Goal: Task Accomplishment & Management: Use online tool/utility

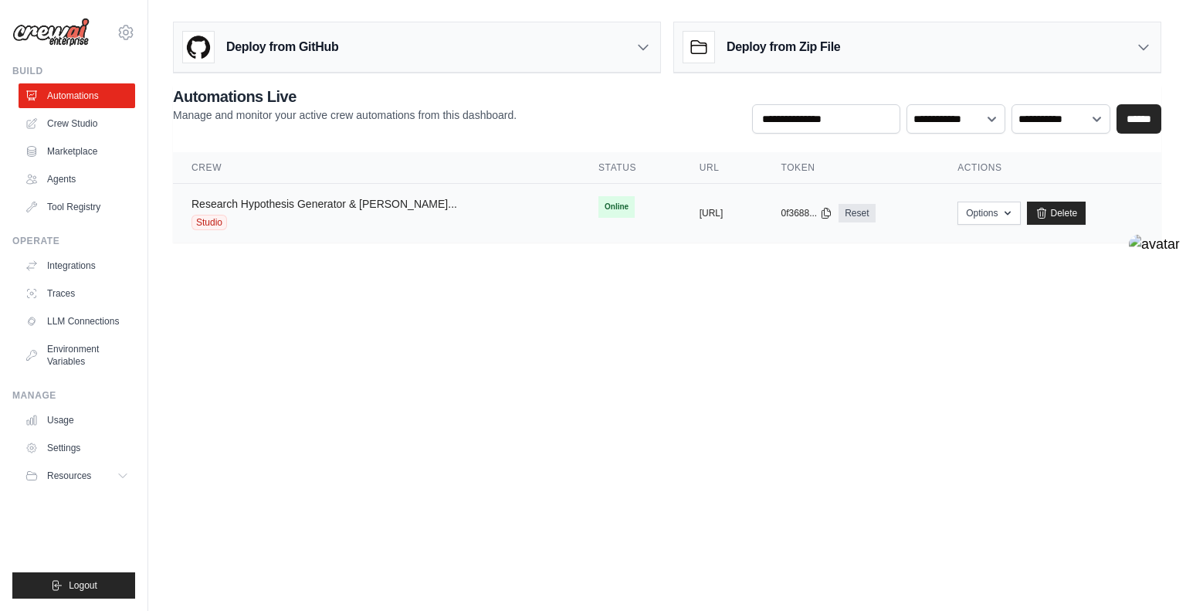
click at [342, 206] on link "Research Hypothesis Generator & [PERSON_NAME]..." at bounding box center [324, 204] width 266 height 12
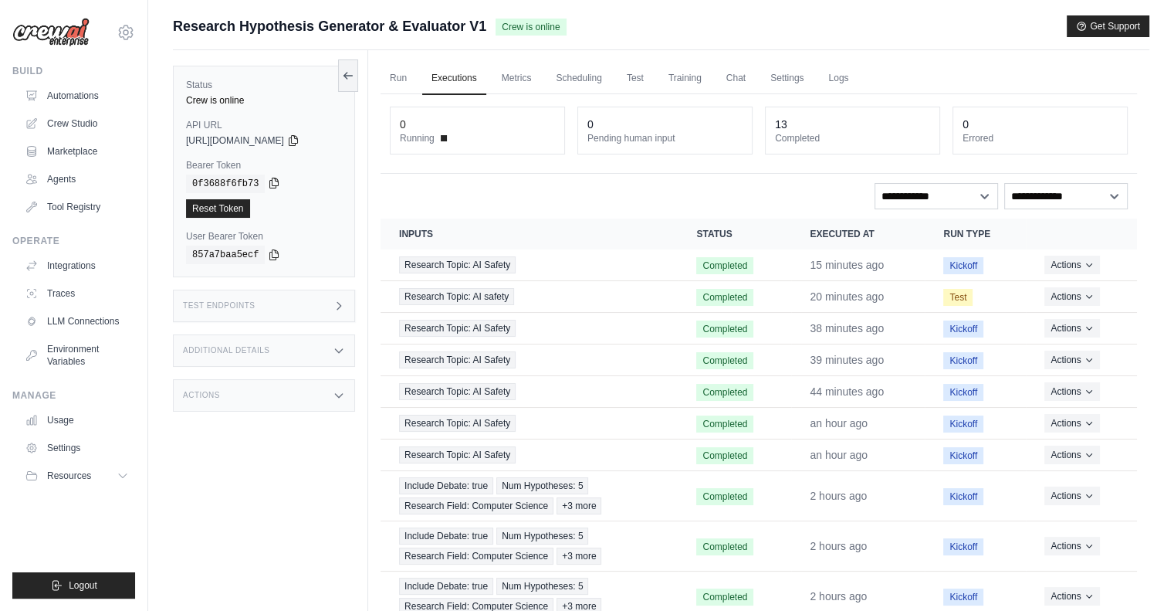
click at [272, 181] on icon at bounding box center [274, 183] width 8 height 10
click at [1075, 264] on button "Actions" at bounding box center [1072, 264] width 55 height 19
click at [1084, 290] on link "View Details" at bounding box center [1069, 292] width 99 height 25
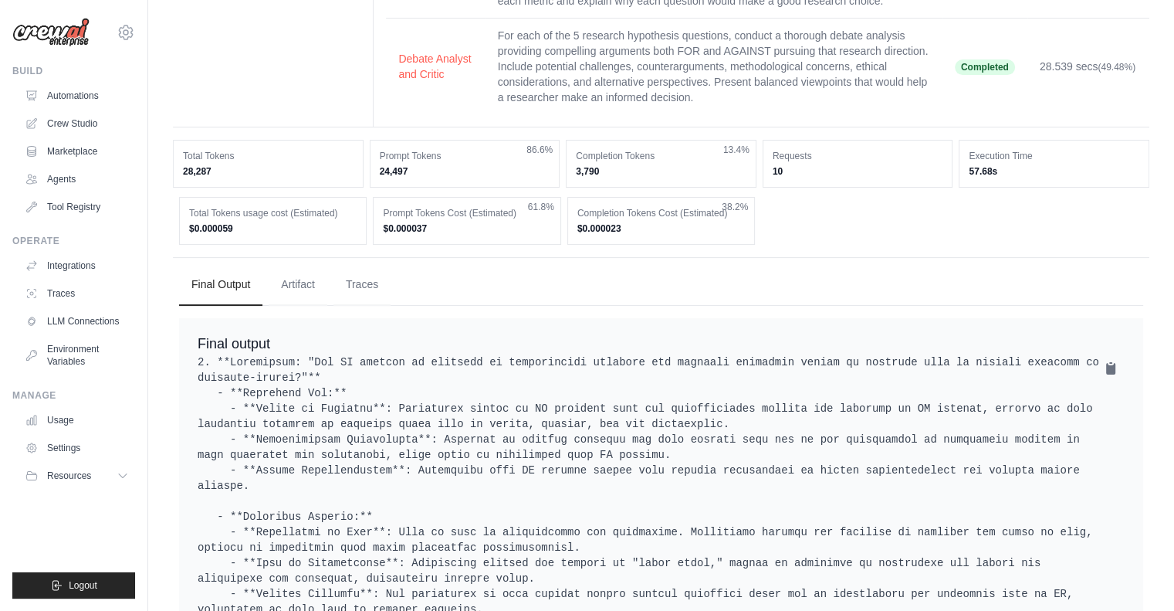
scroll to position [283, 0]
click at [300, 296] on button "Artifact" at bounding box center [298, 282] width 59 height 42
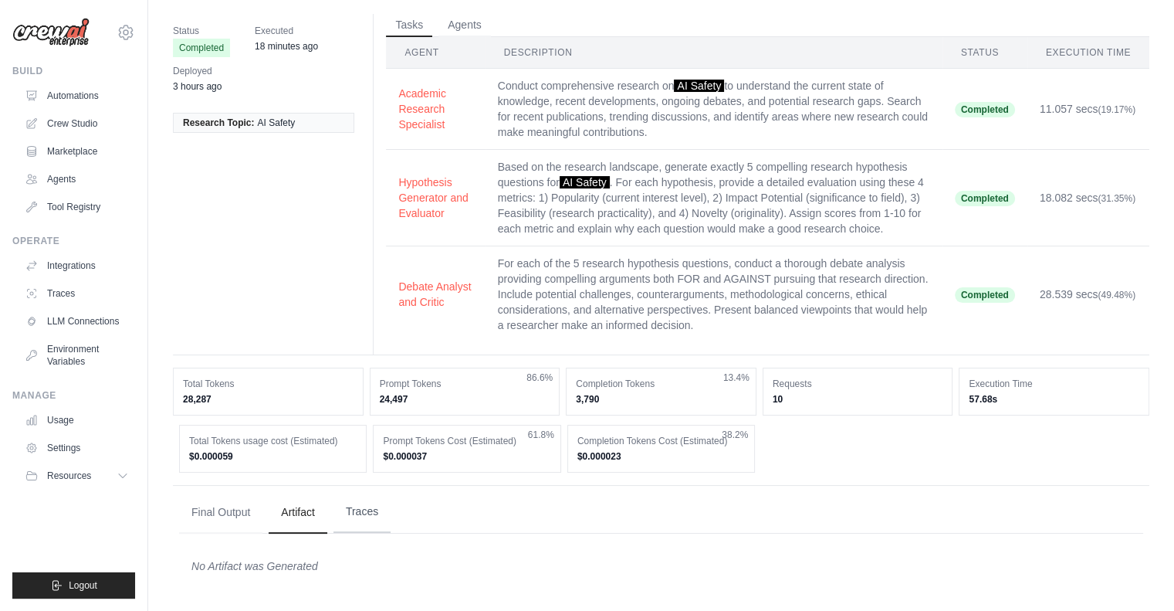
click at [376, 513] on button "Traces" at bounding box center [362, 512] width 57 height 42
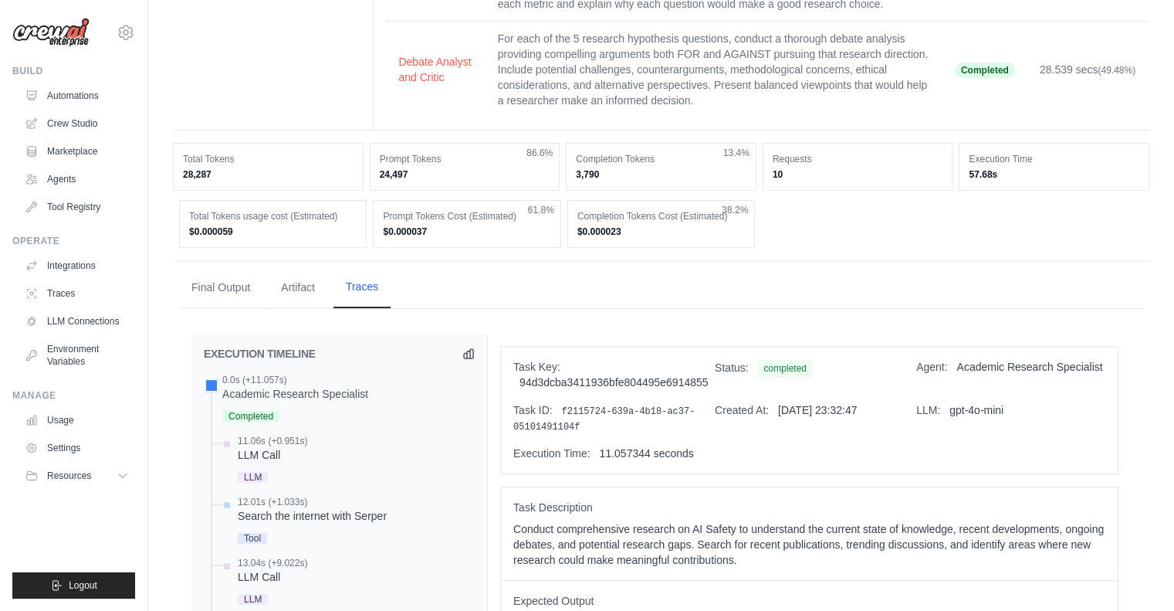
scroll to position [0, 0]
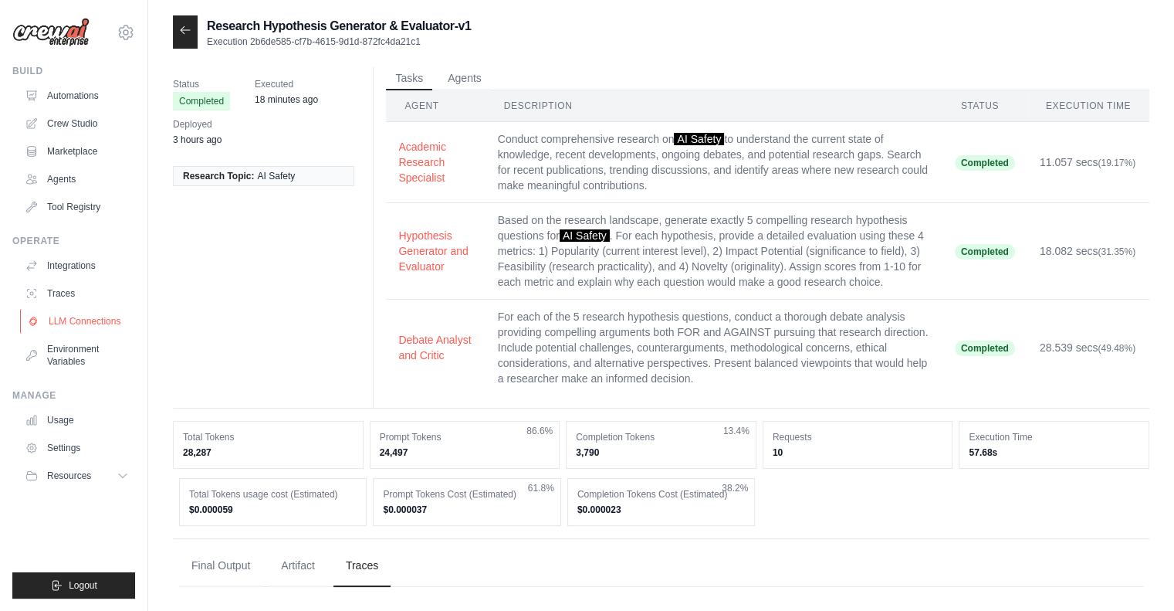
click at [72, 319] on link "LLM Connections" at bounding box center [78, 321] width 117 height 25
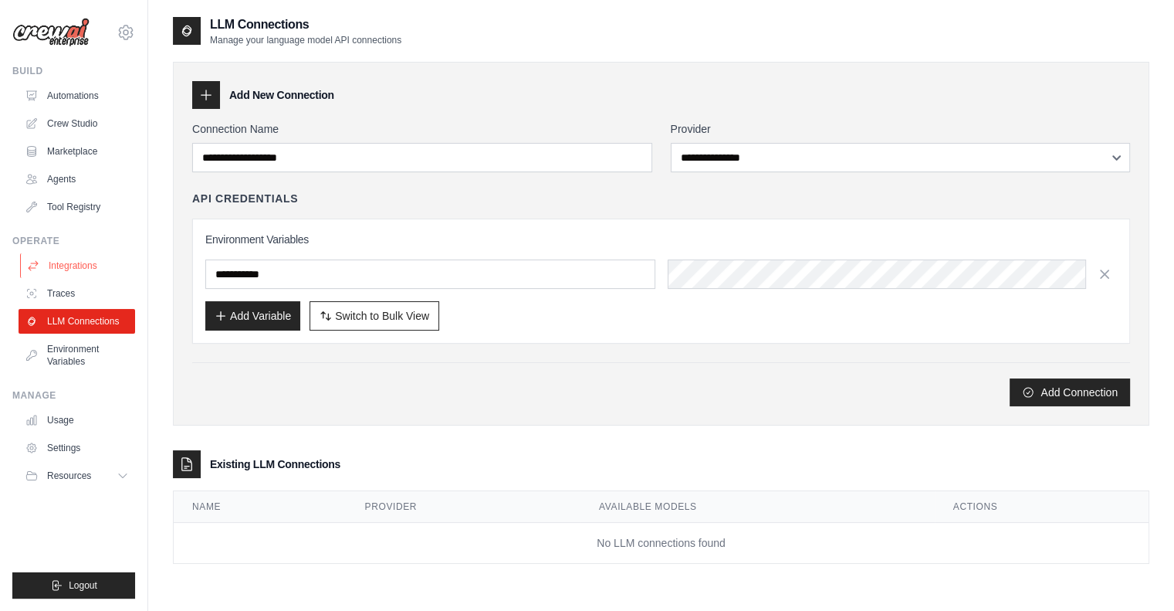
click at [68, 263] on link "Integrations" at bounding box center [78, 265] width 117 height 25
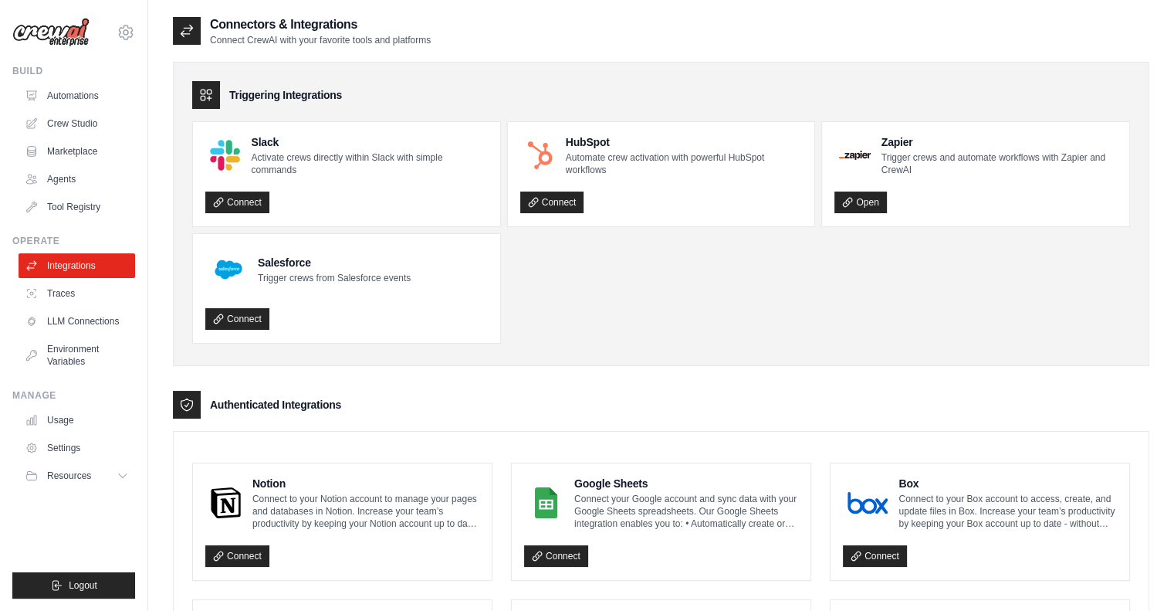
click at [1027, 463] on div "Box Connect to your Box account to access, create, and update files in Box. Inc…" at bounding box center [980, 521] width 299 height 117
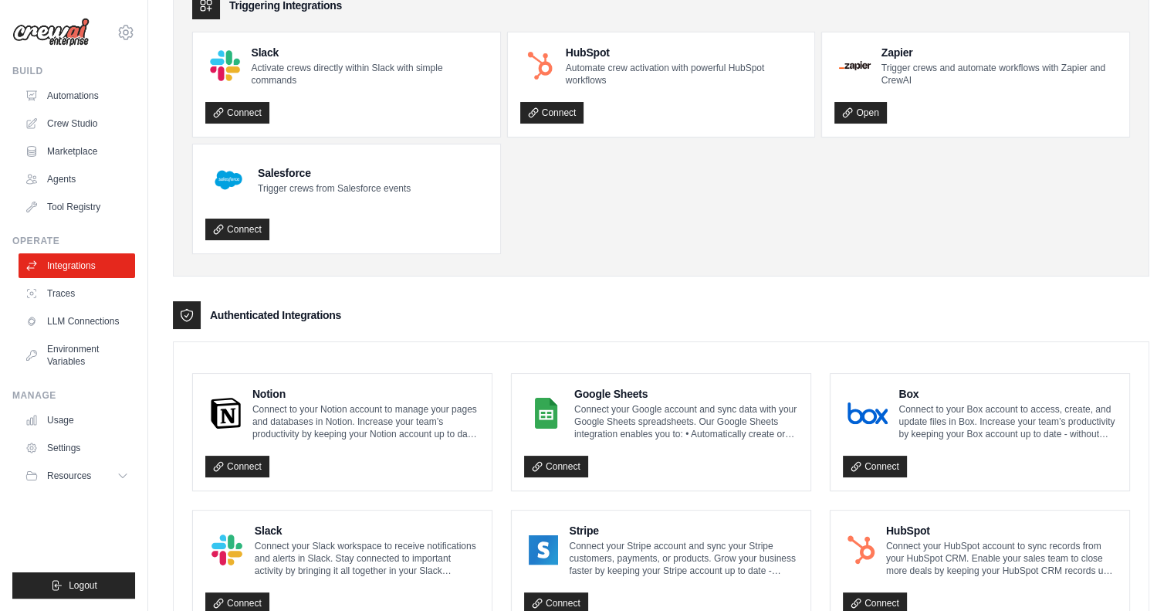
scroll to position [98, 0]
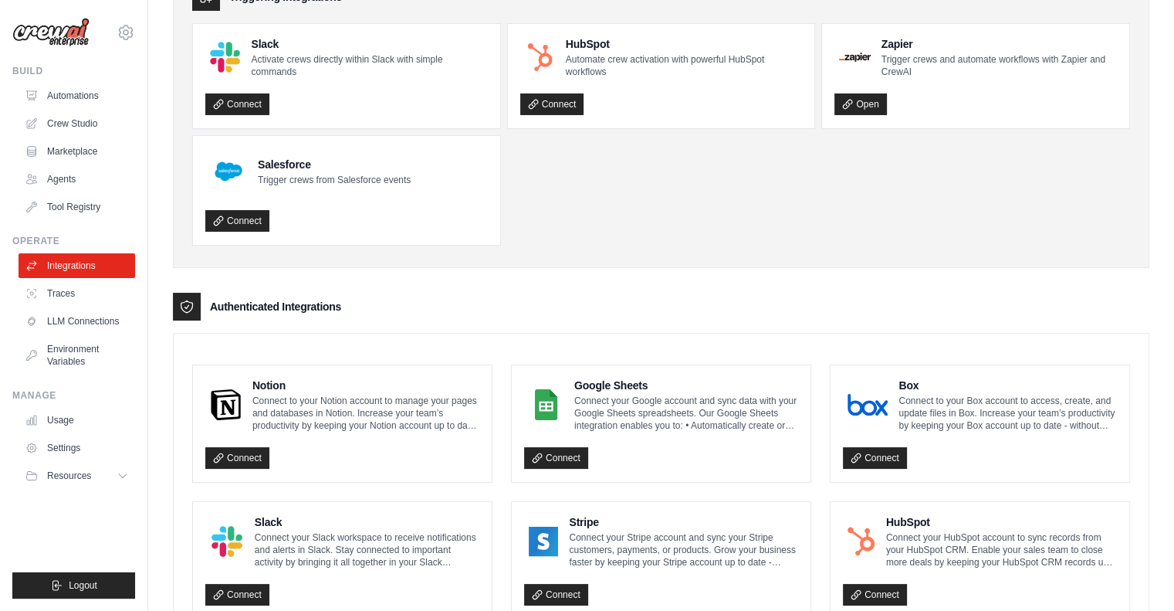
click at [1042, 473] on div "Box Connect to your Box account to access, create, and update files in Box. Inc…" at bounding box center [980, 423] width 299 height 117
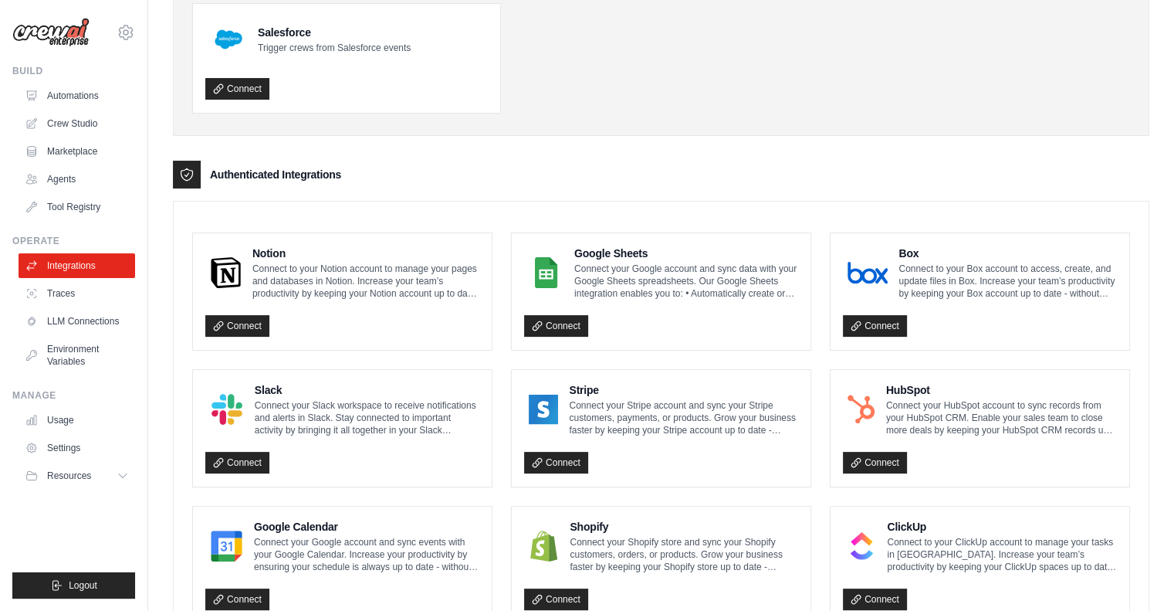
scroll to position [229, 0]
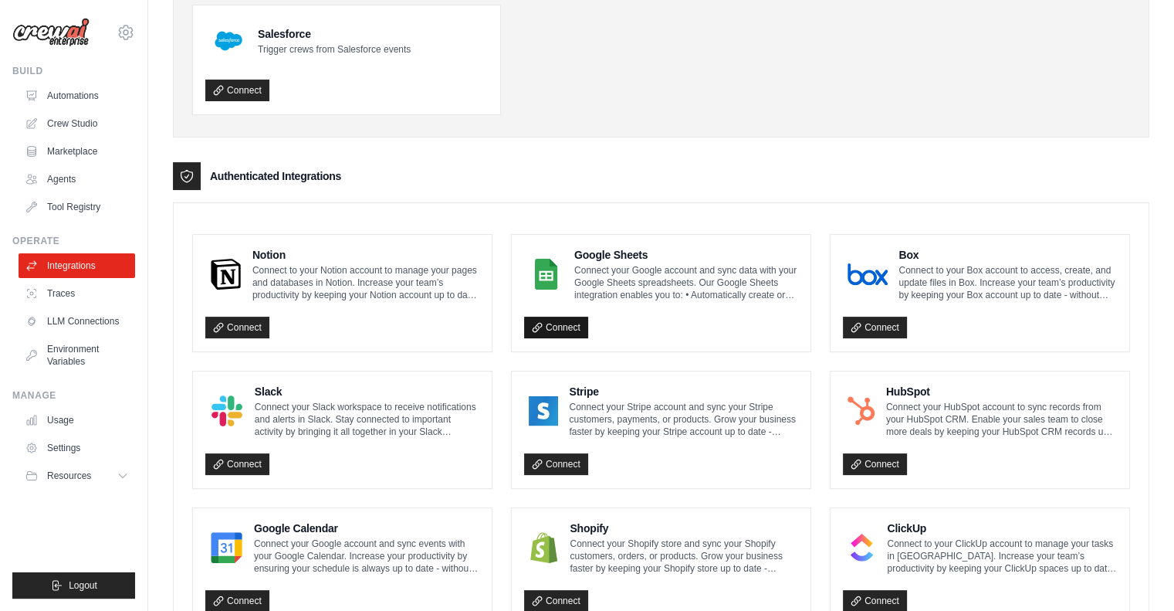
click at [549, 321] on link "Connect" at bounding box center [556, 328] width 64 height 22
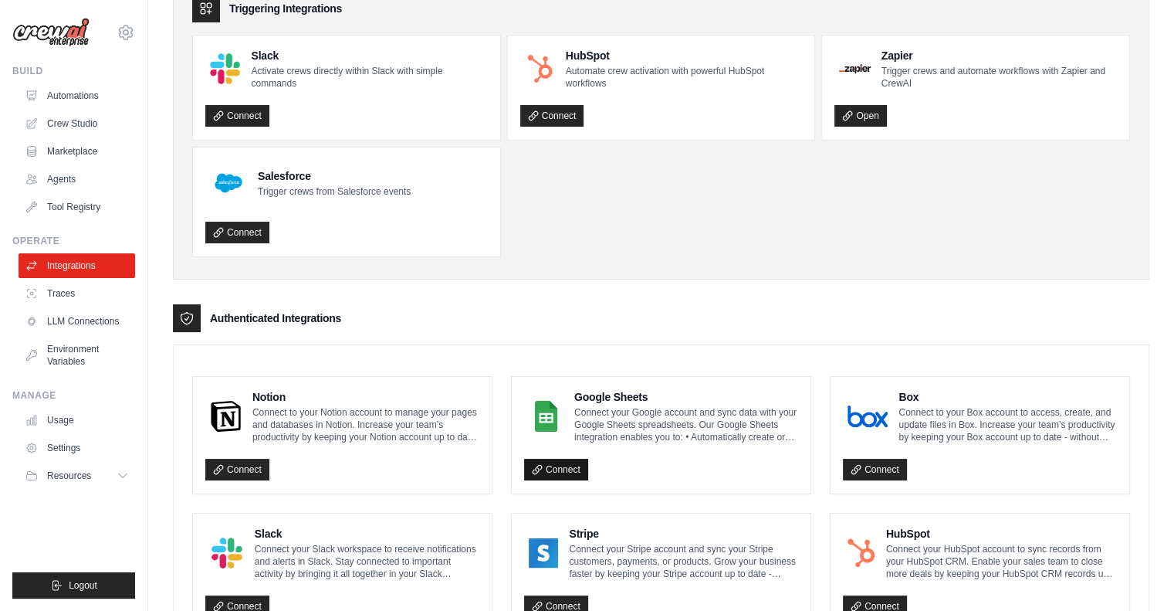
scroll to position [0, 0]
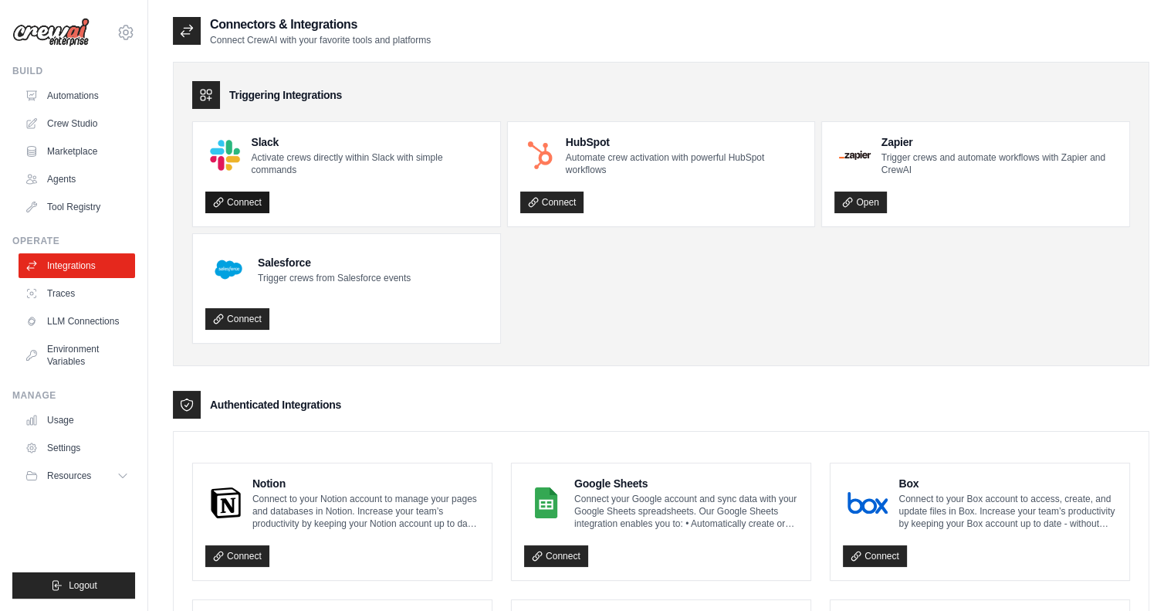
click at [250, 200] on link "Connect" at bounding box center [237, 202] width 64 height 22
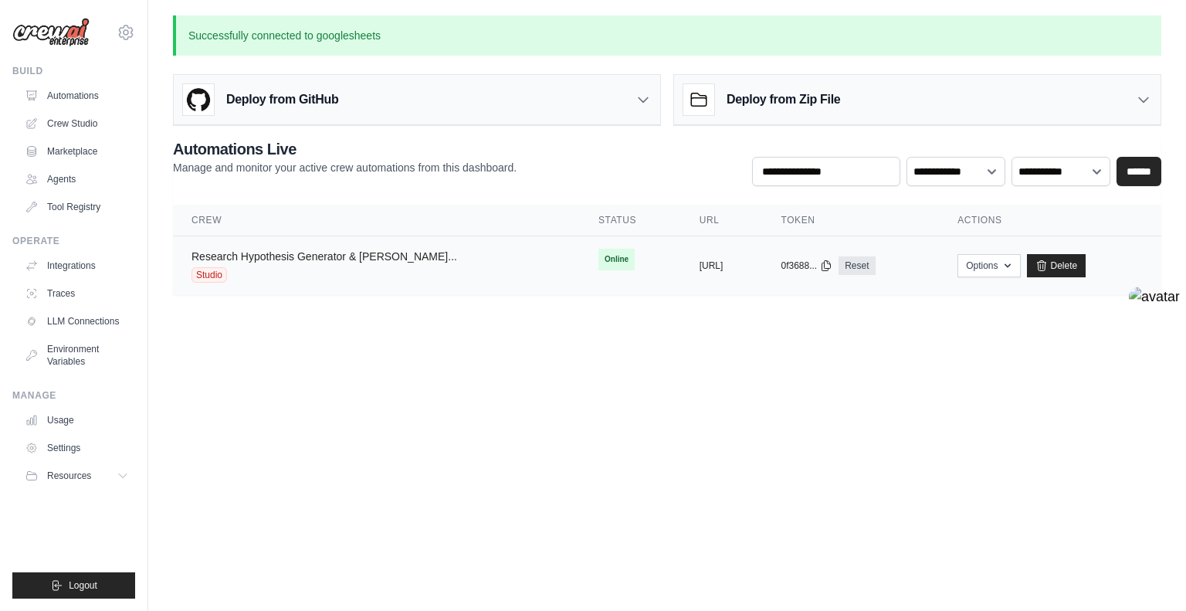
click at [344, 250] on link "Research Hypothesis Generator & [PERSON_NAME]..." at bounding box center [324, 256] width 266 height 12
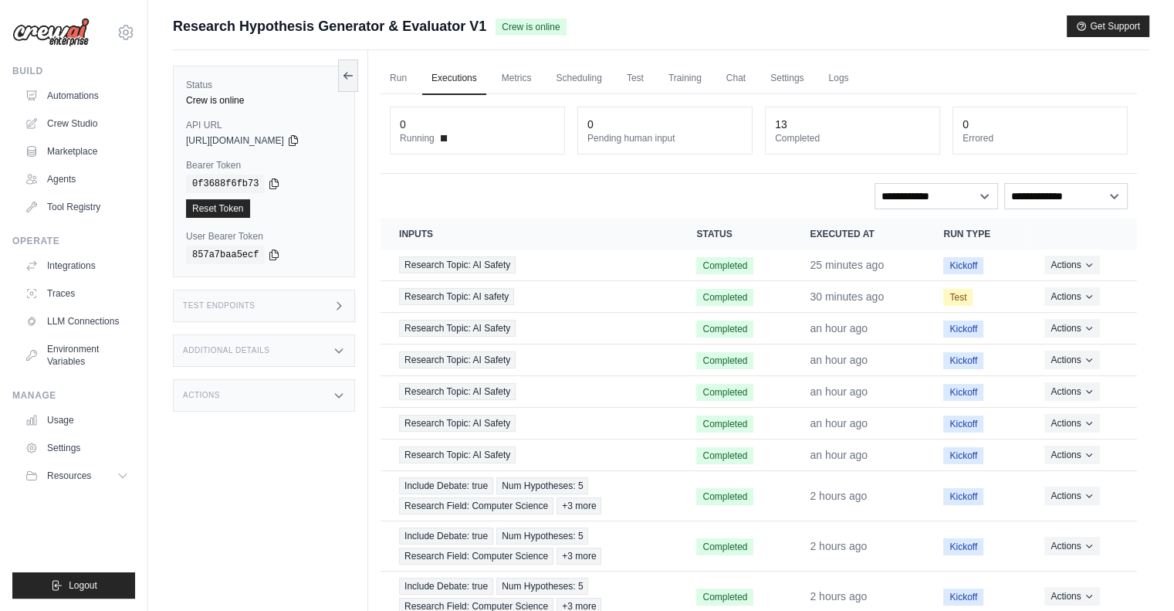
click at [341, 305] on icon at bounding box center [339, 305] width 4 height 7
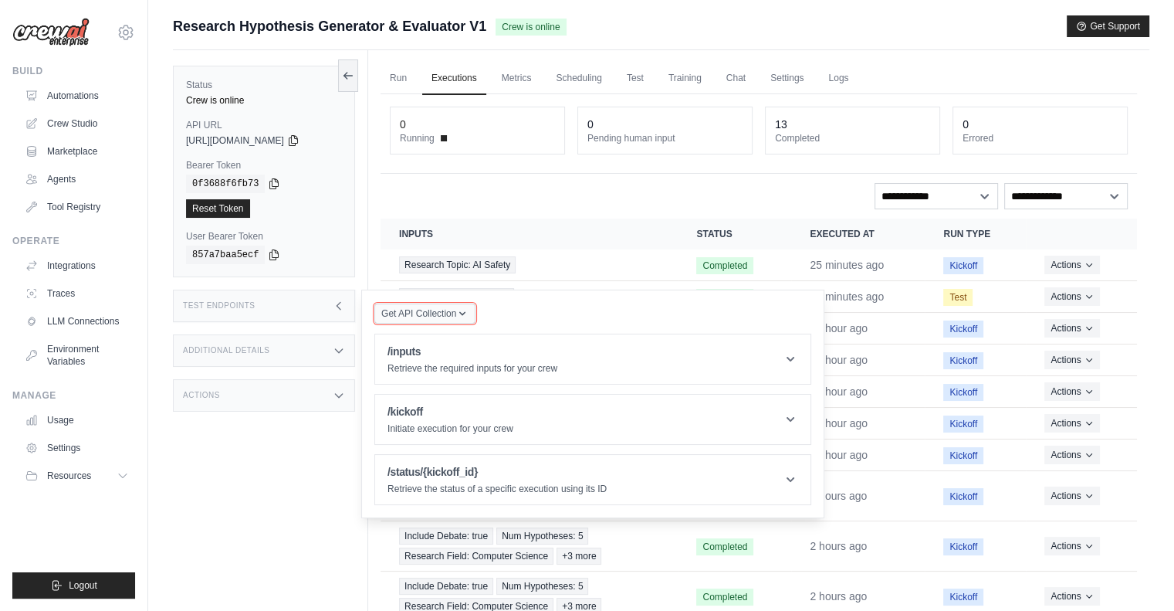
click at [456, 316] on span "Get API Collection" at bounding box center [418, 313] width 75 height 12
click at [809, 78] on link "Settings" at bounding box center [787, 79] width 52 height 32
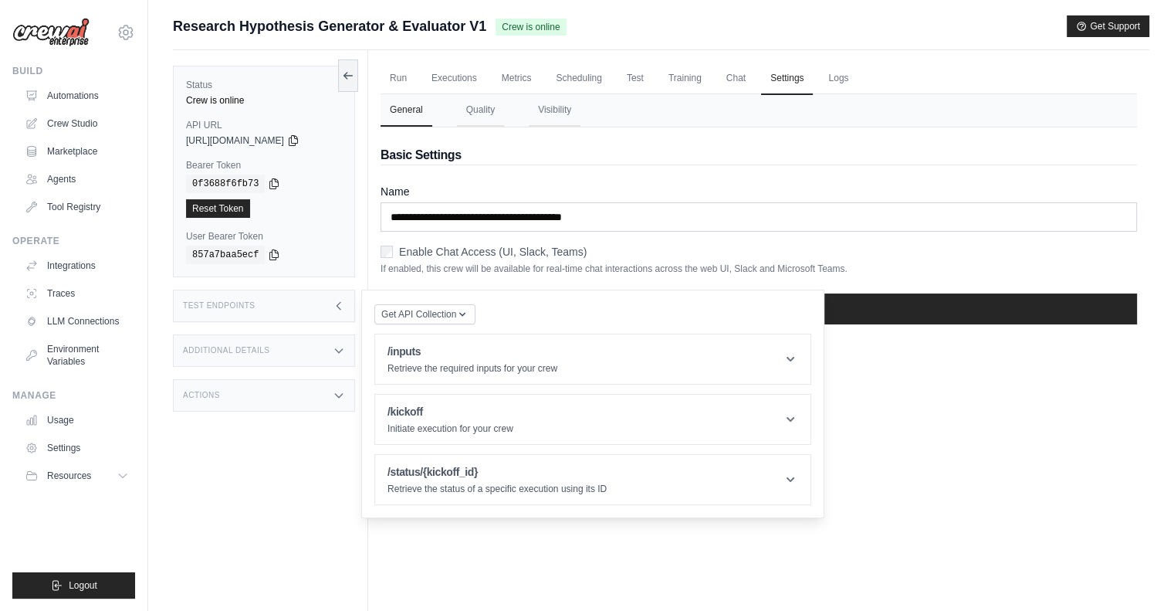
click at [756, 171] on div "**********" at bounding box center [759, 231] width 757 height 209
click at [329, 300] on div "Test Endpoints" at bounding box center [264, 306] width 182 height 32
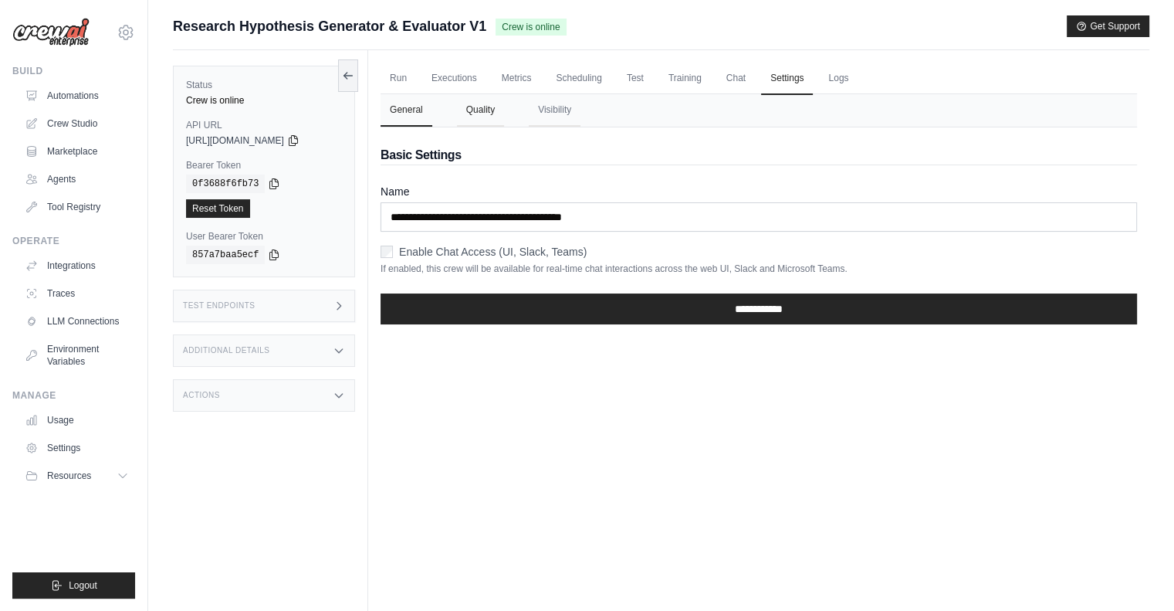
click at [484, 110] on button "Quality" at bounding box center [480, 110] width 47 height 32
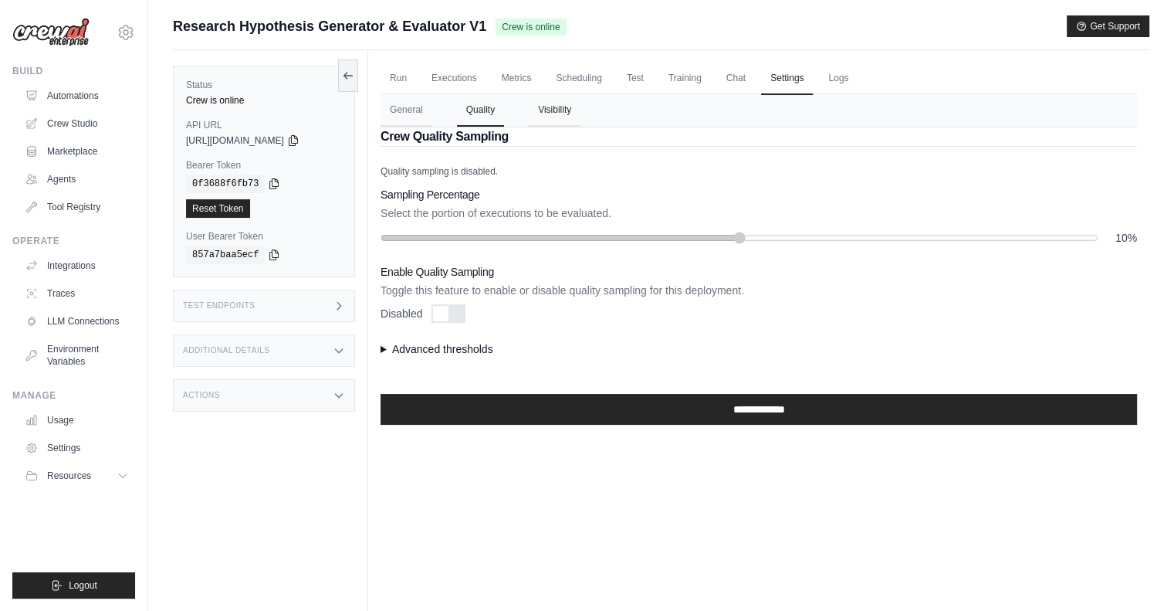
click at [581, 117] on button "Visibility" at bounding box center [555, 110] width 52 height 32
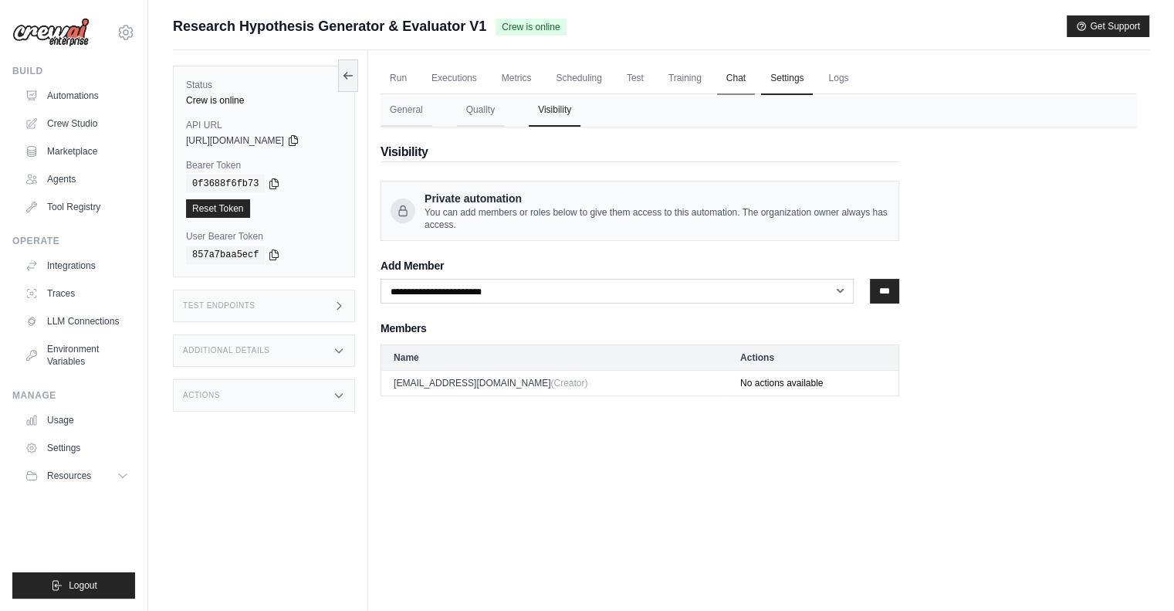
click at [755, 74] on link "Chat" at bounding box center [736, 79] width 38 height 32
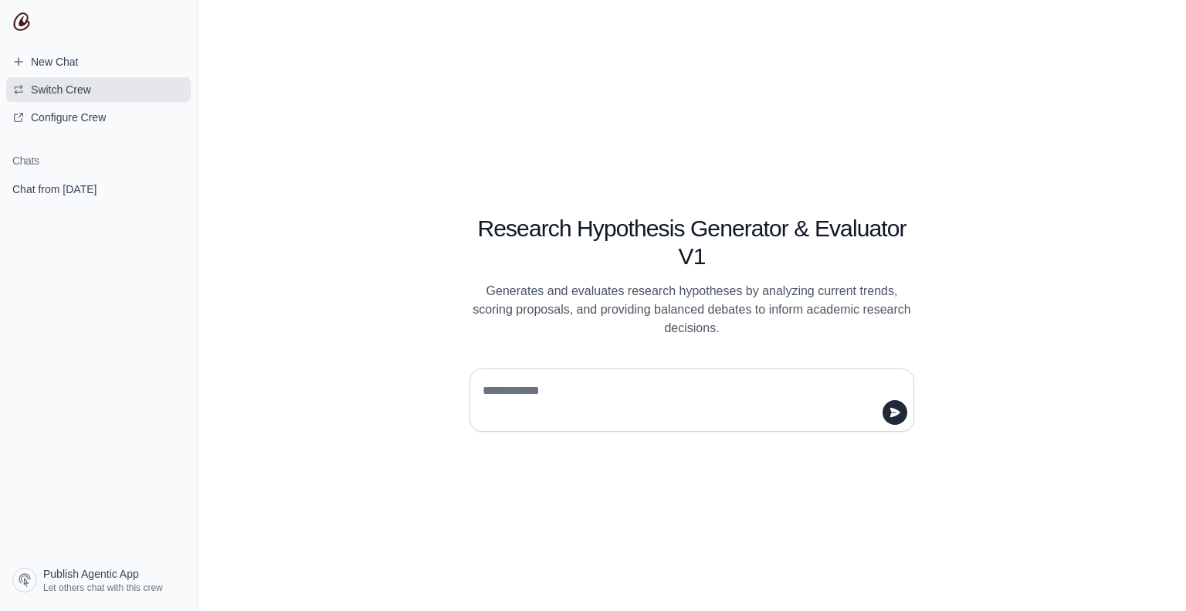
click at [81, 97] on button "Switch Crew" at bounding box center [98, 89] width 185 height 25
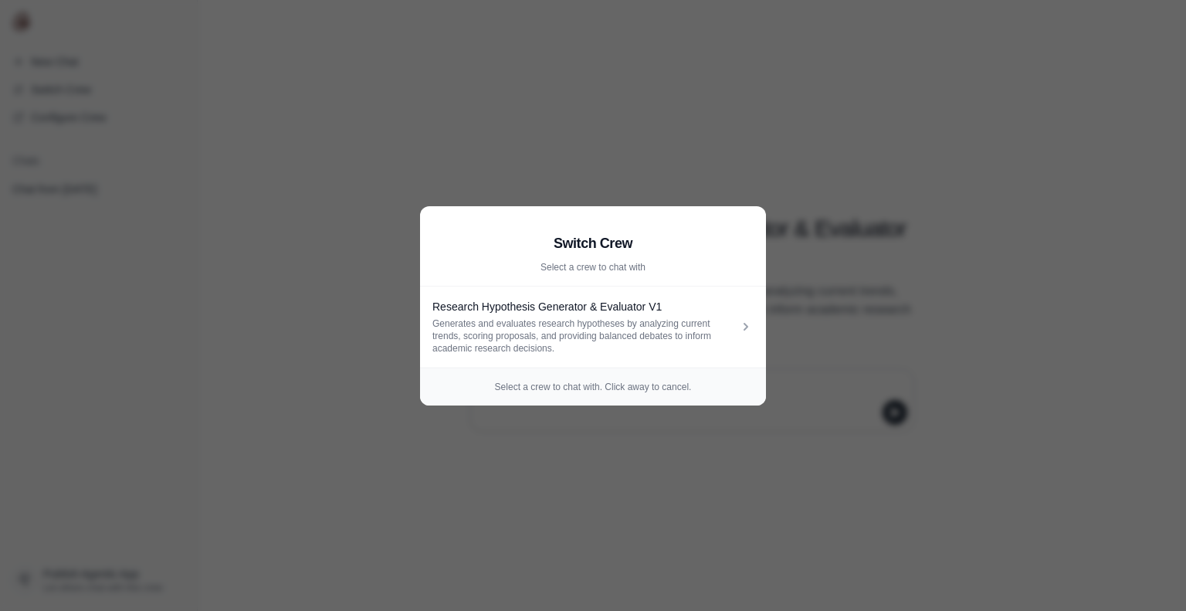
click at [649, 398] on div "Select a crew to chat with. Click away to cancel." at bounding box center [593, 387] width 346 height 38
click at [977, 330] on aside "Switch Crew Select a crew to chat with Research Hypothesis Generator & Evaluato…" at bounding box center [593, 305] width 1186 height 611
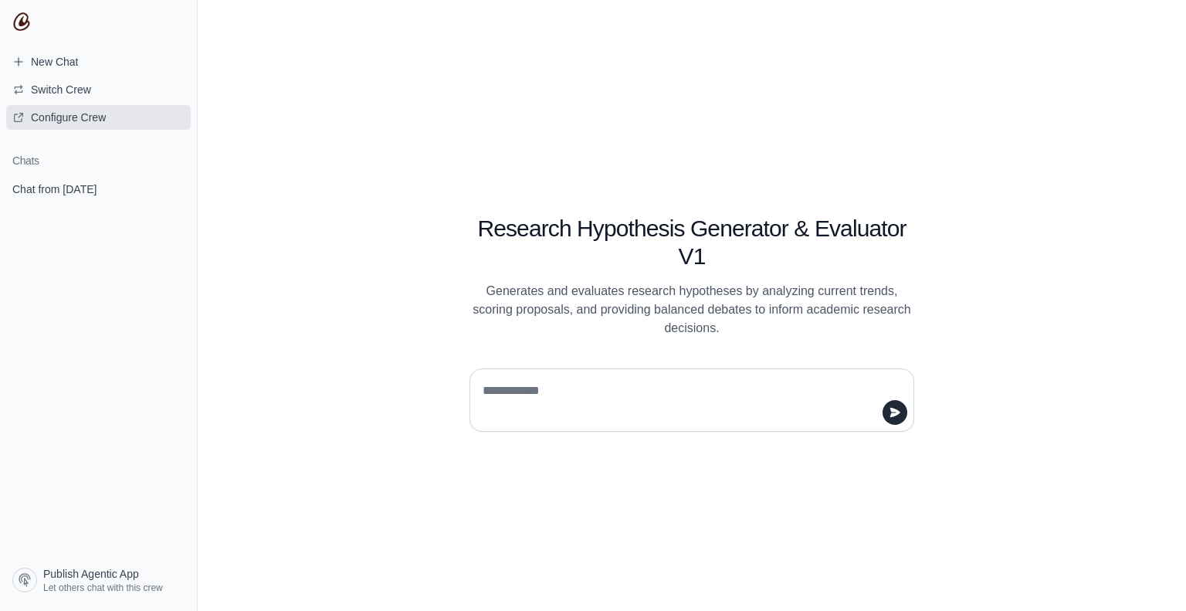
click at [115, 111] on span "Configure Crew" at bounding box center [59, 117] width 118 height 15
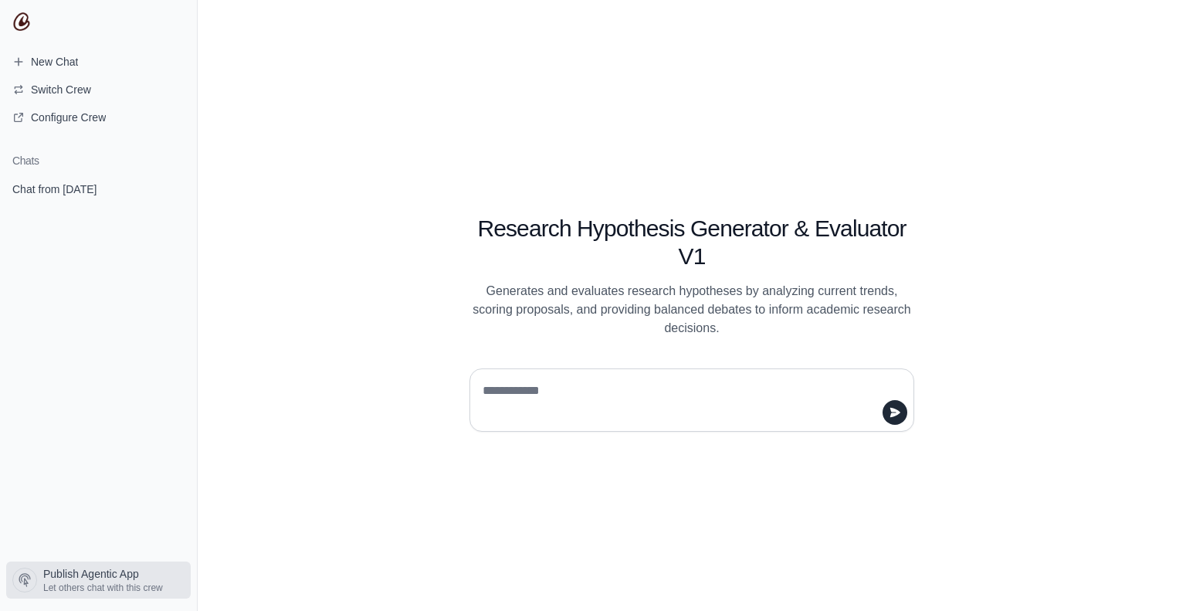
click at [136, 578] on span "Publish Agentic App" at bounding box center [91, 573] width 96 height 15
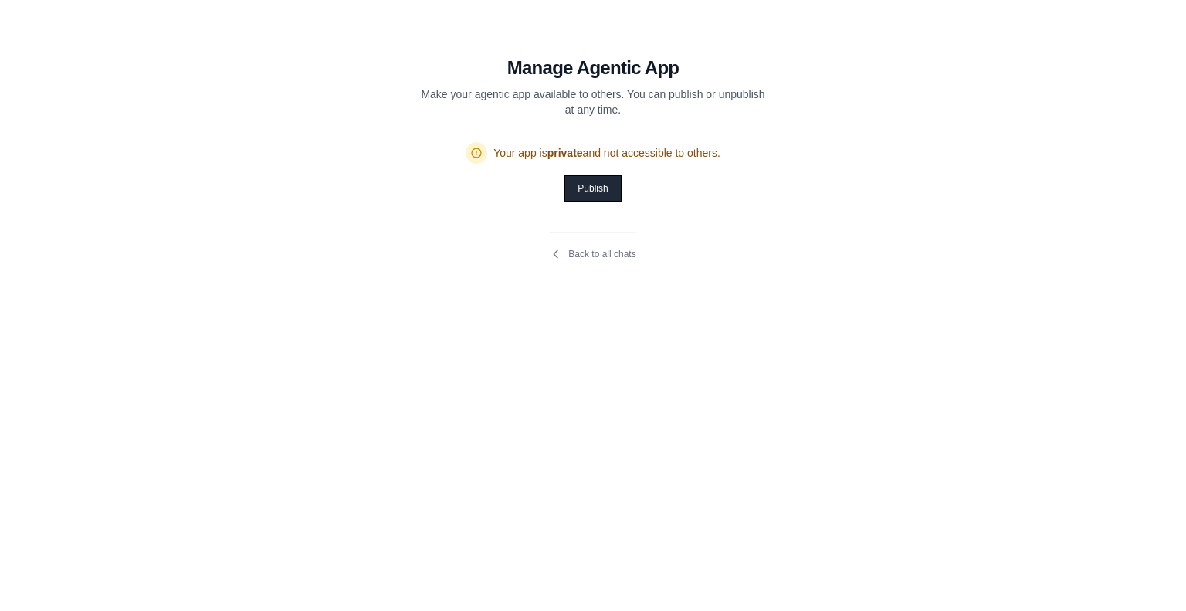
click at [610, 195] on button "Publish" at bounding box center [592, 188] width 55 height 25
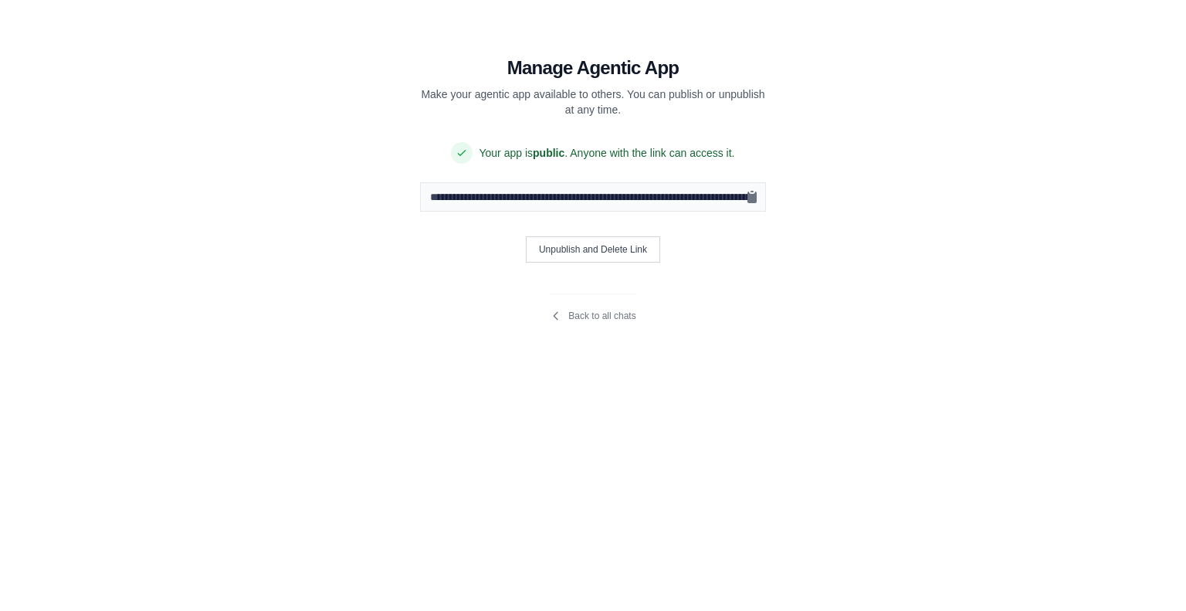
click at [744, 207] on input "**********" at bounding box center [593, 196] width 346 height 29
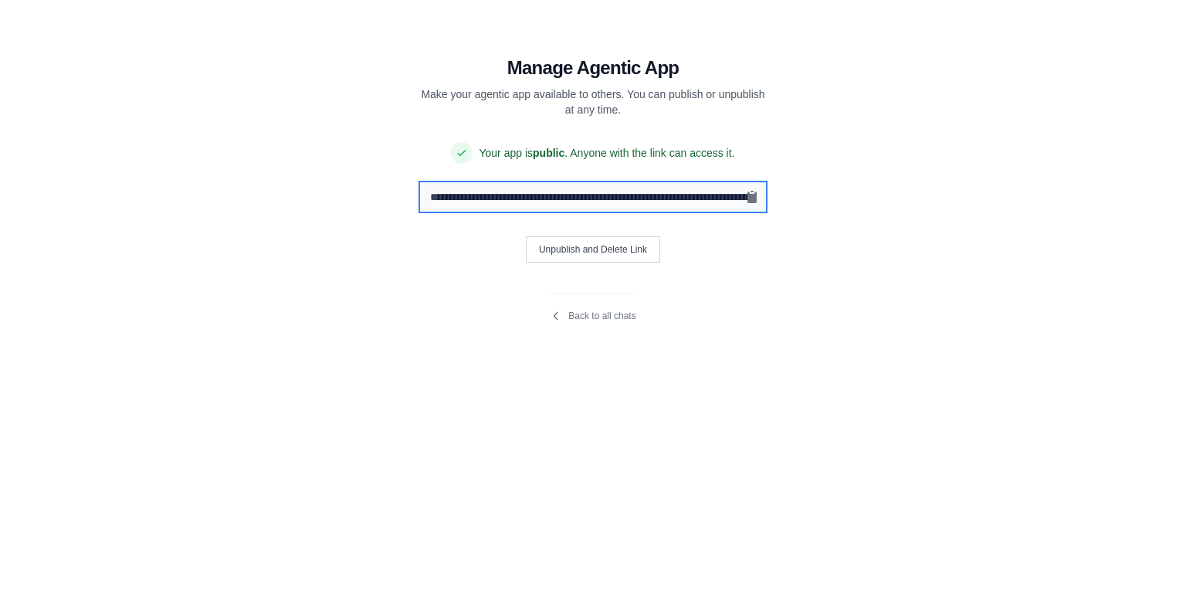
click at [535, 204] on input "**********" at bounding box center [593, 196] width 346 height 29
click at [446, 198] on input "**********" at bounding box center [593, 196] width 346 height 29
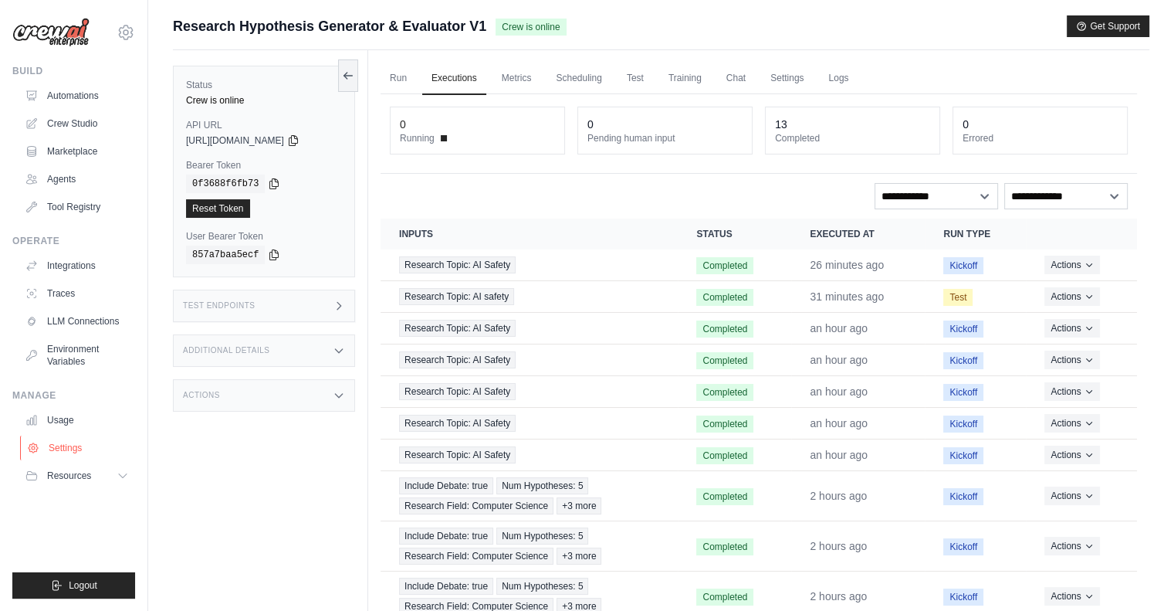
click at [73, 439] on link "Settings" at bounding box center [78, 447] width 117 height 25
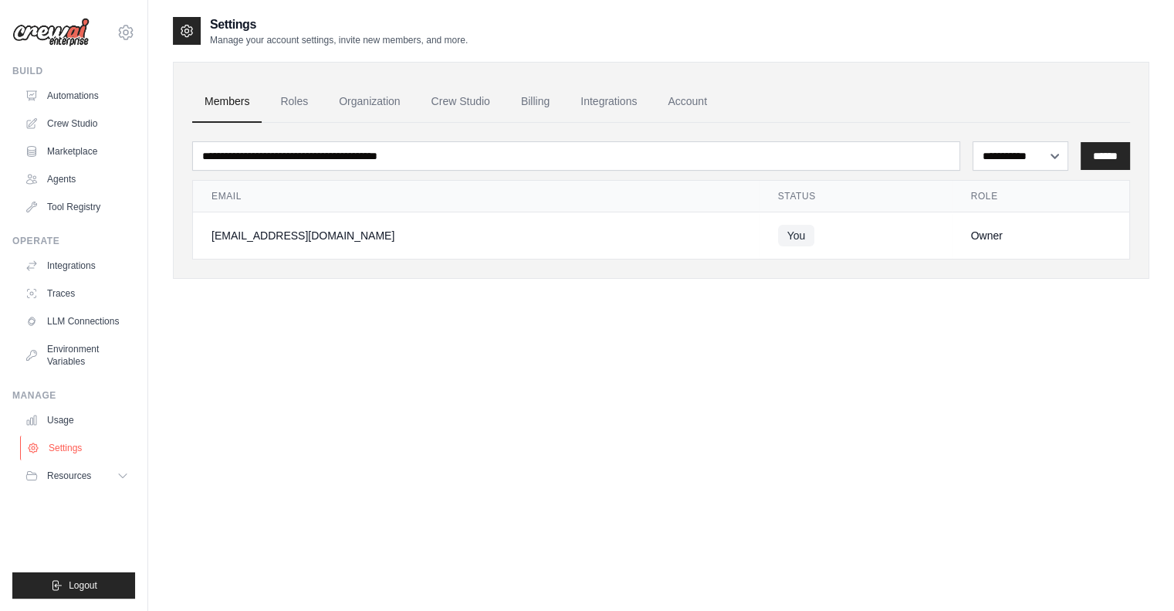
click at [76, 449] on link "Settings" at bounding box center [78, 447] width 117 height 25
click at [68, 469] on button "Resources" at bounding box center [78, 475] width 117 height 25
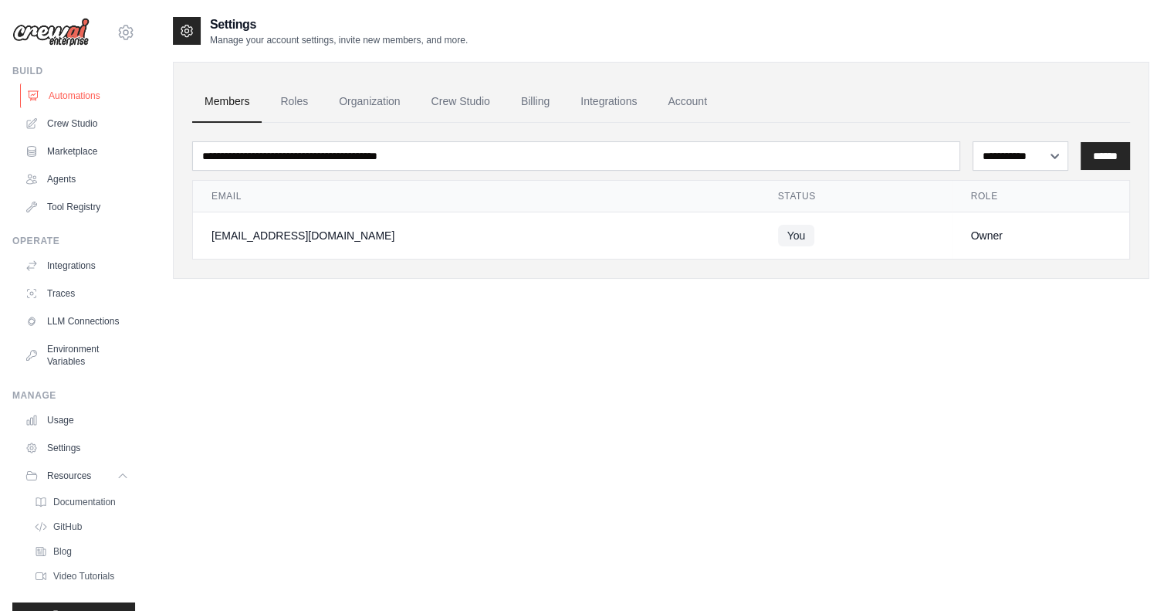
click at [83, 106] on link "Automations" at bounding box center [78, 95] width 117 height 25
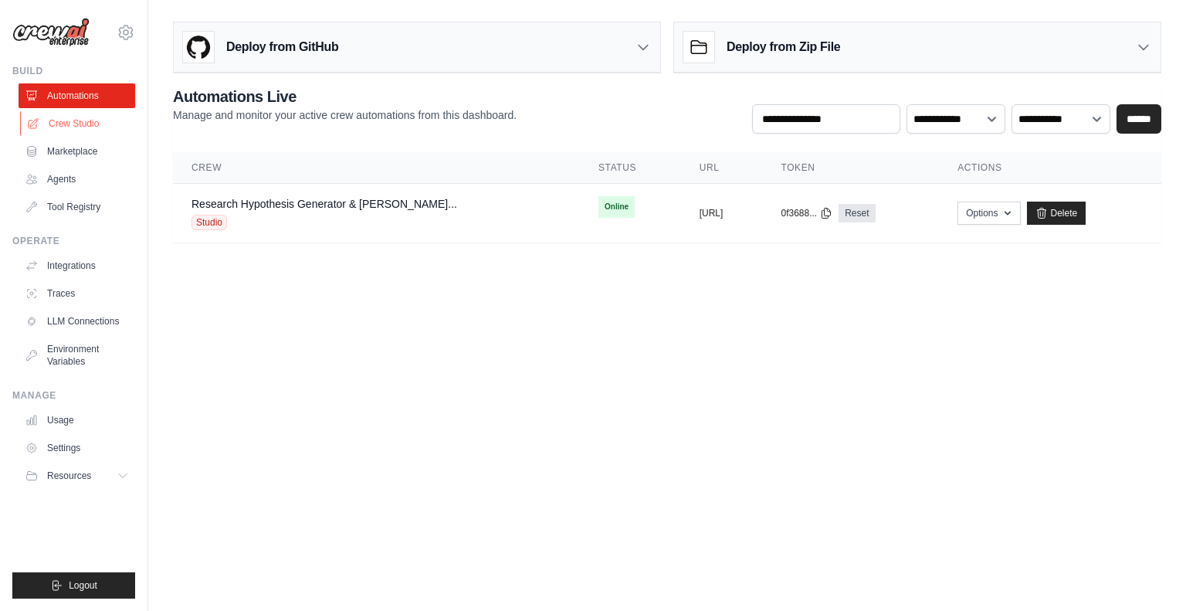
click at [61, 133] on link "Crew Studio" at bounding box center [78, 123] width 117 height 25
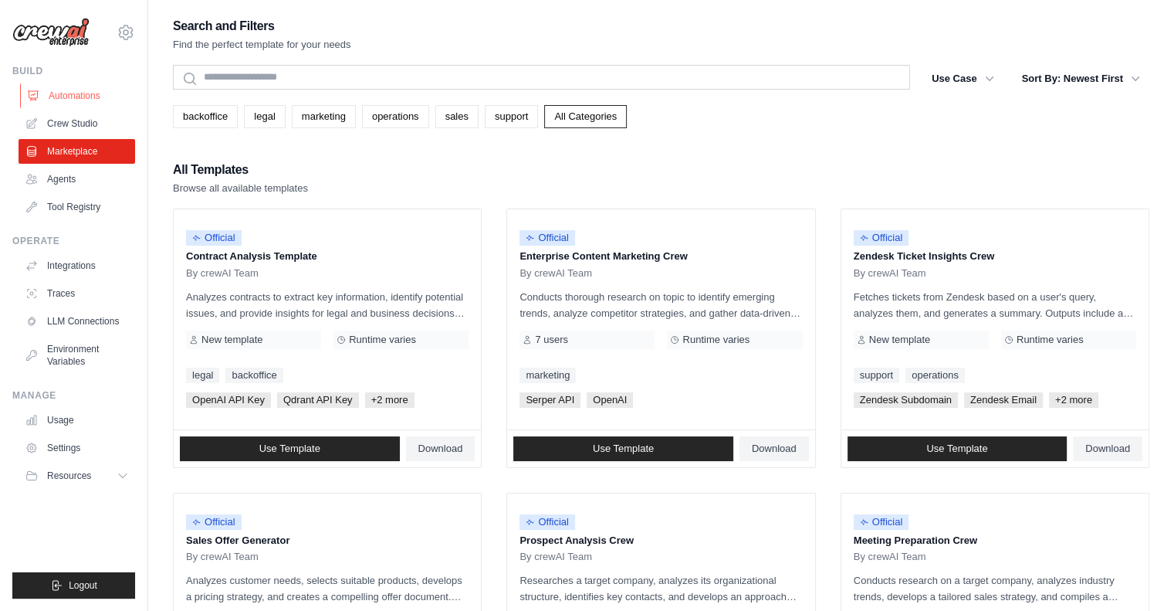
click at [80, 92] on link "Automations" at bounding box center [78, 95] width 117 height 25
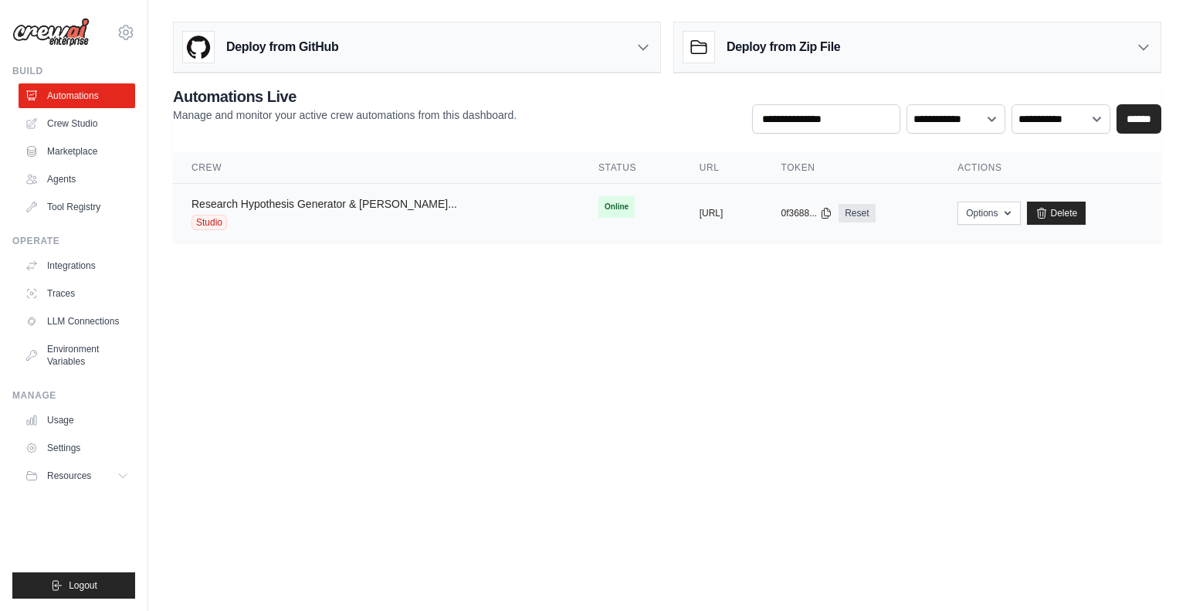
click at [392, 203] on link "Research Hypothesis Generator & Evalu..." at bounding box center [324, 204] width 266 height 12
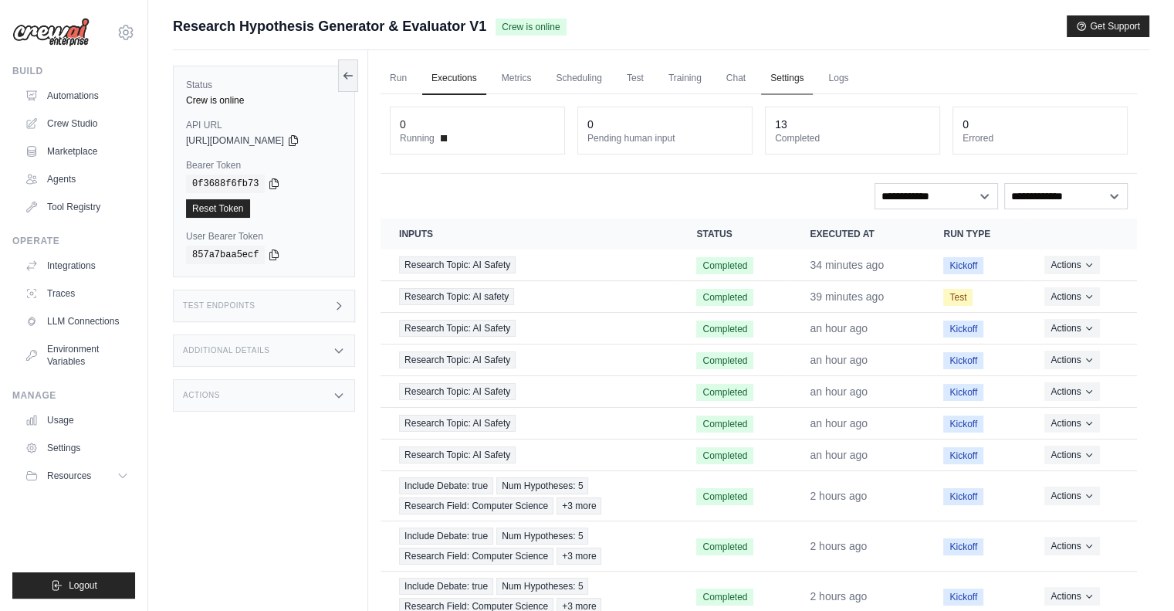
click at [803, 83] on link "Settings" at bounding box center [787, 79] width 52 height 32
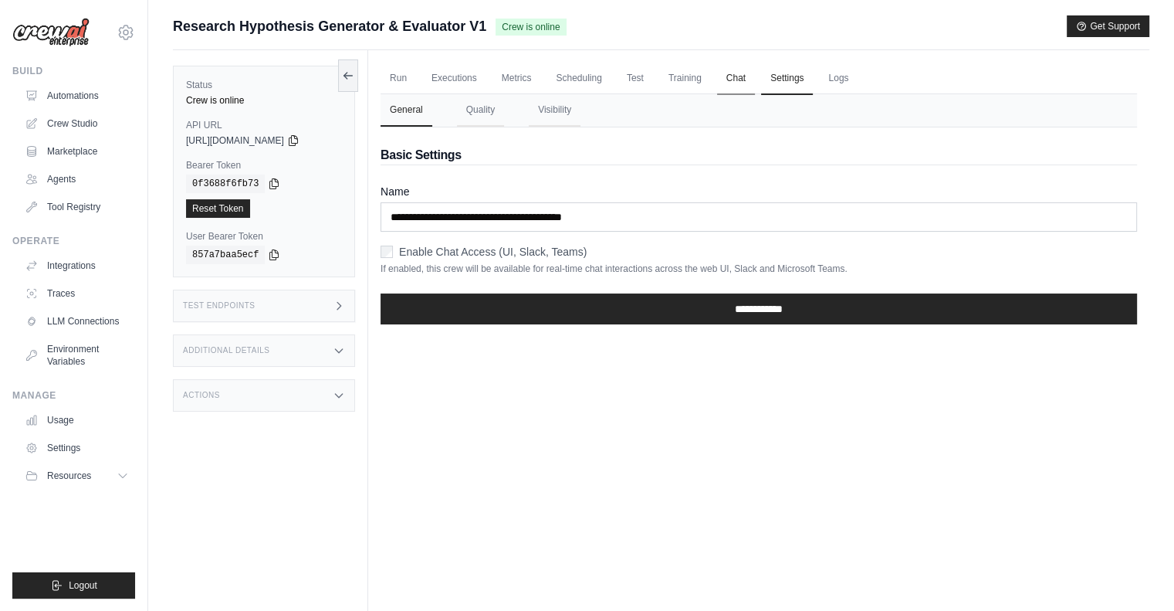
click at [755, 72] on link "Chat" at bounding box center [736, 79] width 38 height 32
click at [858, 76] on link "Logs" at bounding box center [838, 79] width 39 height 32
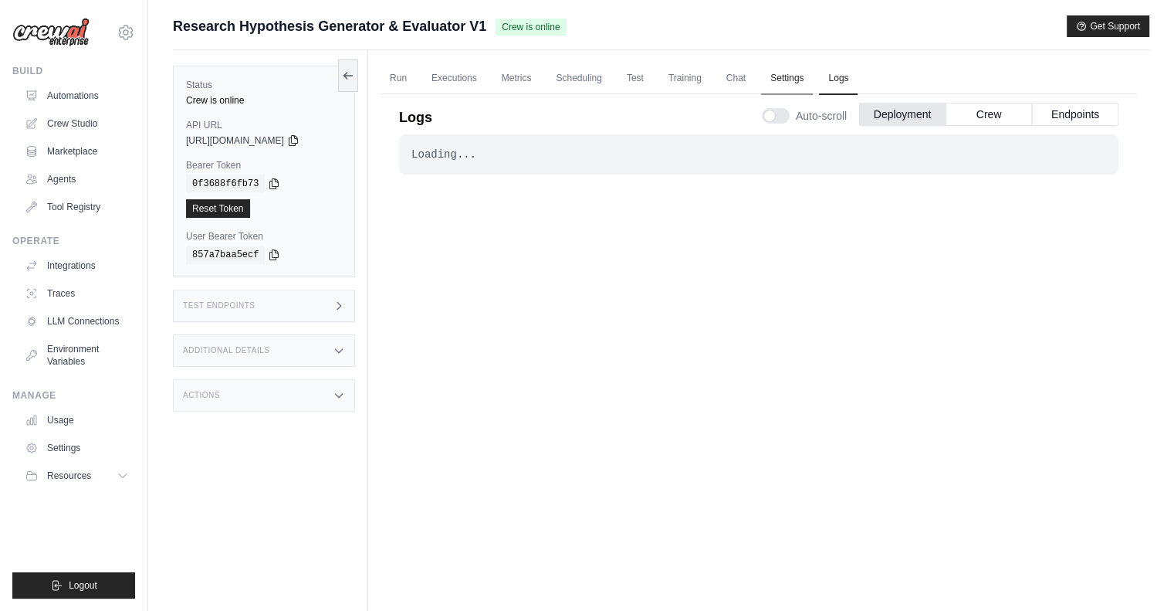
click at [810, 77] on link "Settings" at bounding box center [787, 79] width 52 height 32
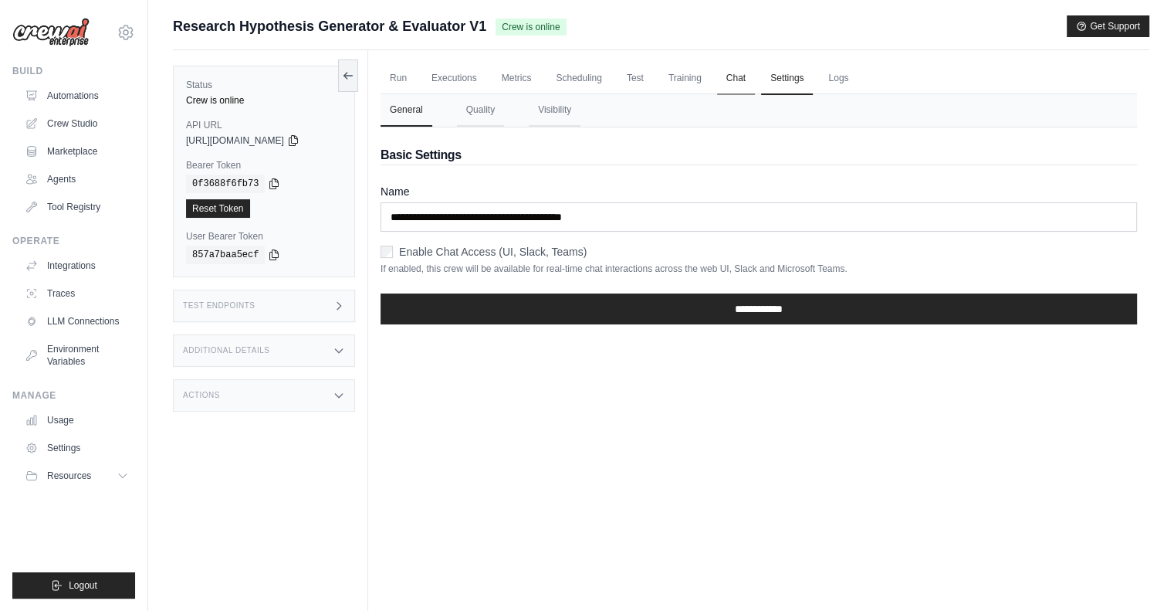
click at [754, 68] on link "Chat" at bounding box center [736, 79] width 38 height 32
click at [703, 75] on link "Training" at bounding box center [685, 79] width 52 height 32
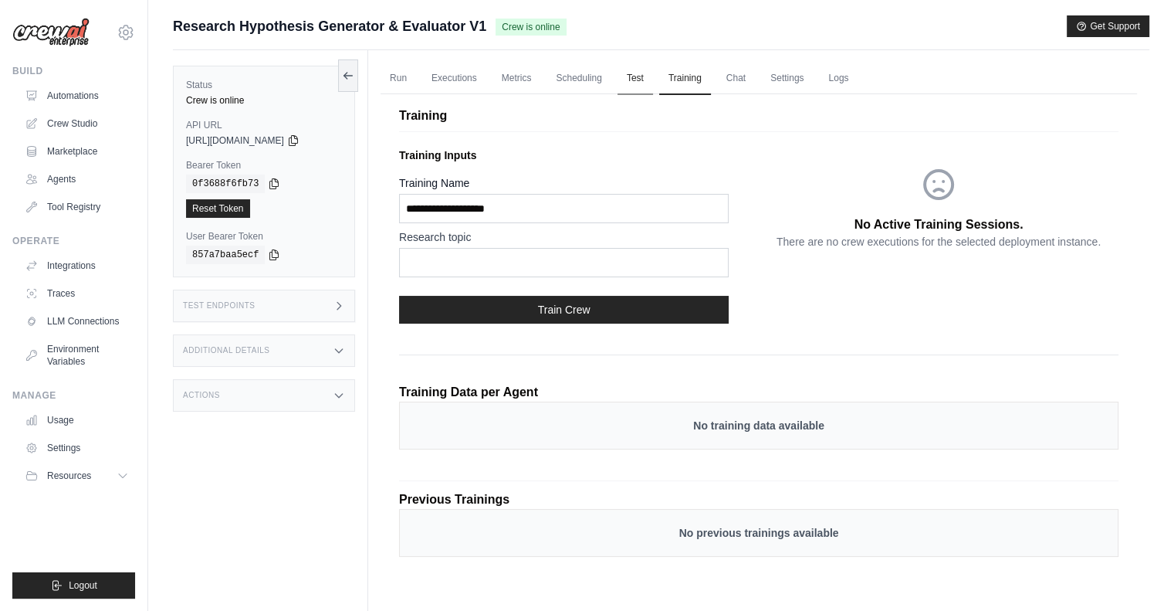
click at [646, 79] on link "Test" at bounding box center [636, 79] width 36 height 32
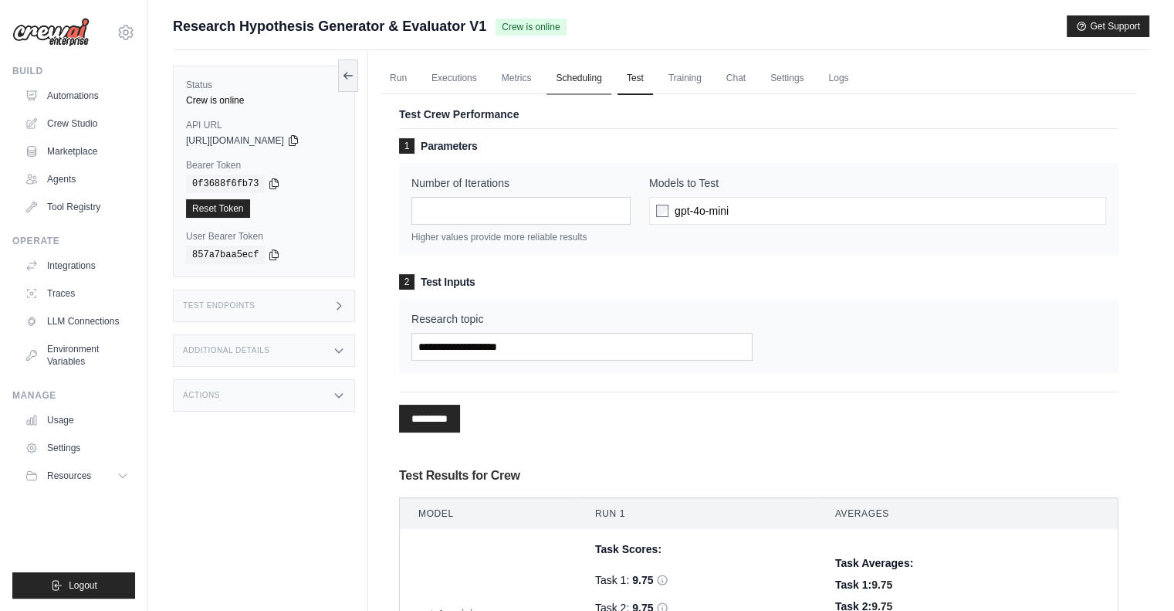
click at [593, 77] on link "Scheduling" at bounding box center [579, 79] width 64 height 32
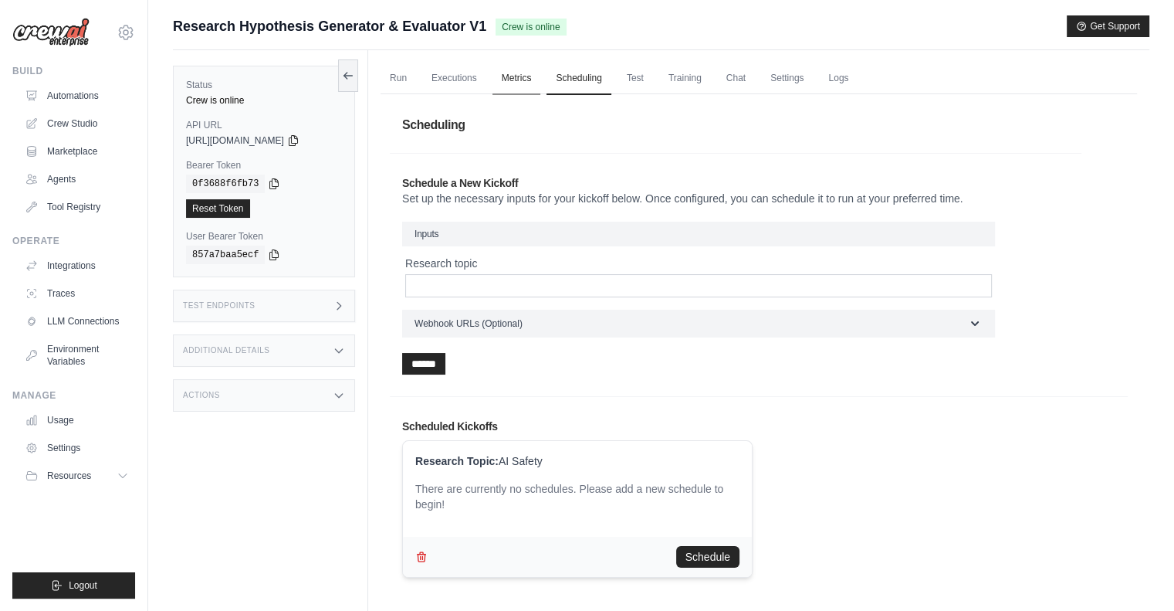
click at [522, 79] on link "Metrics" at bounding box center [517, 79] width 49 height 32
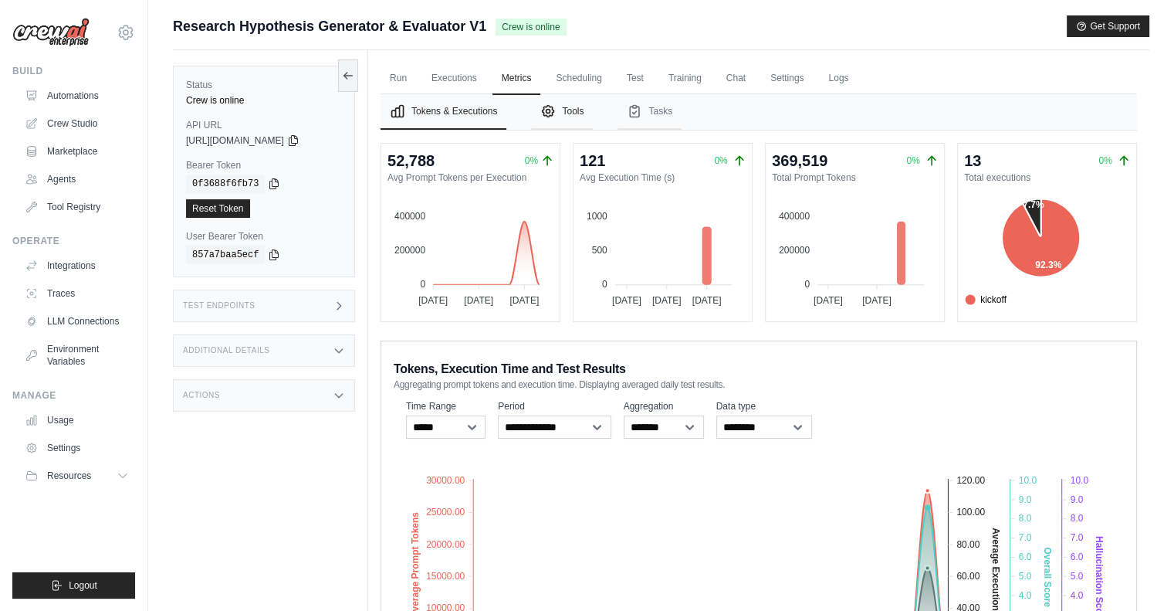
click at [567, 114] on button "Tools" at bounding box center [562, 112] width 62 height 36
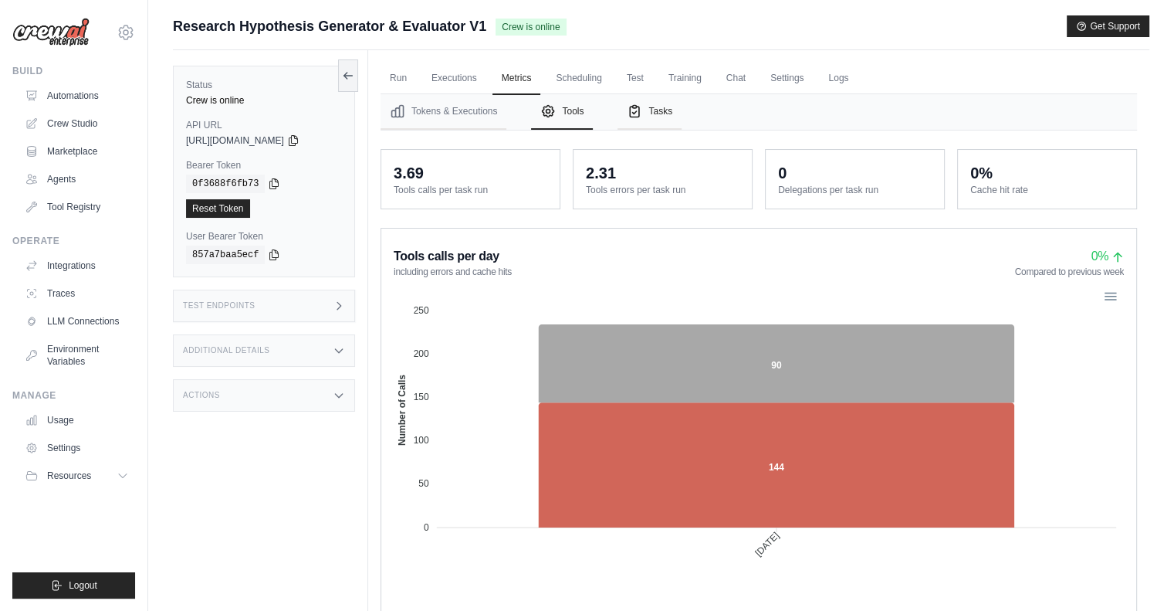
click at [658, 112] on button "Tasks" at bounding box center [650, 112] width 64 height 36
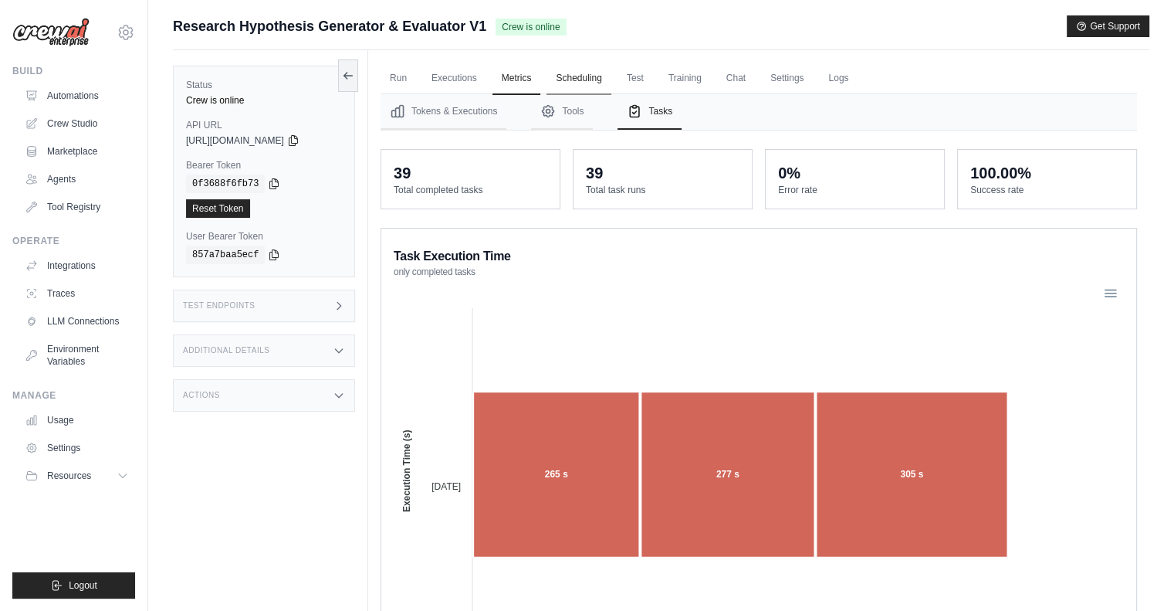
click at [591, 71] on link "Scheduling" at bounding box center [579, 79] width 64 height 32
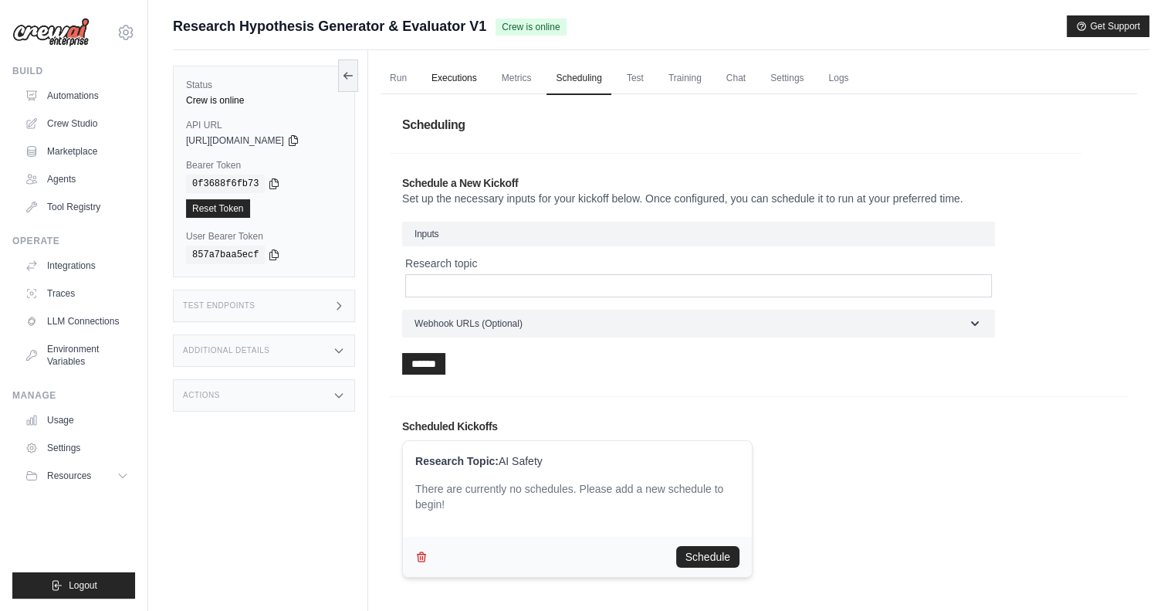
click at [482, 69] on link "Executions" at bounding box center [454, 79] width 64 height 32
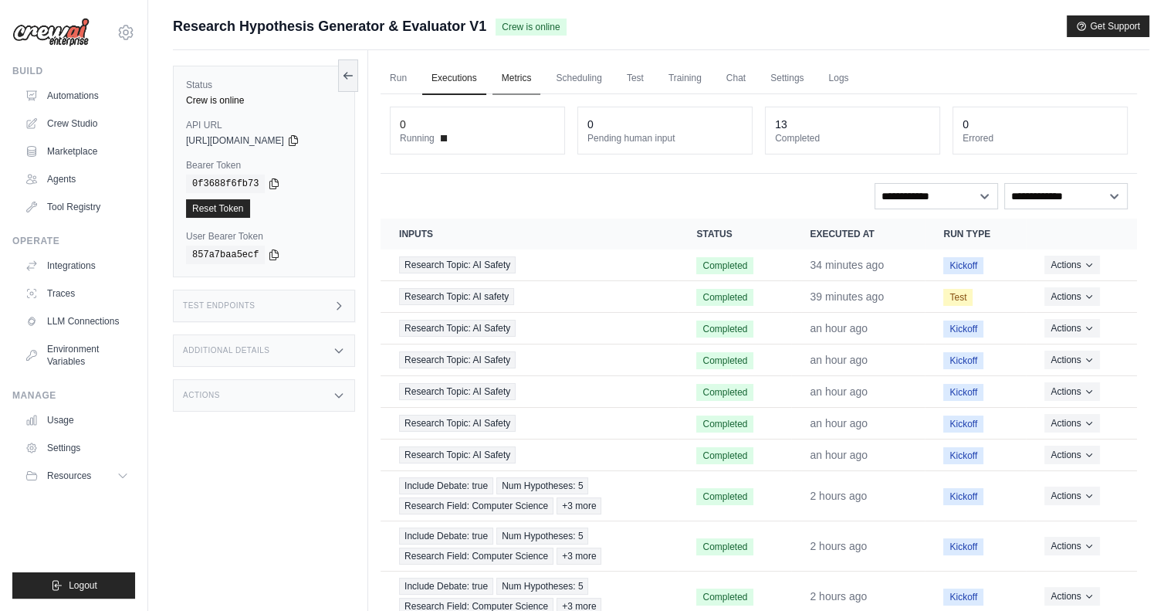
click at [520, 77] on link "Metrics" at bounding box center [517, 79] width 49 height 32
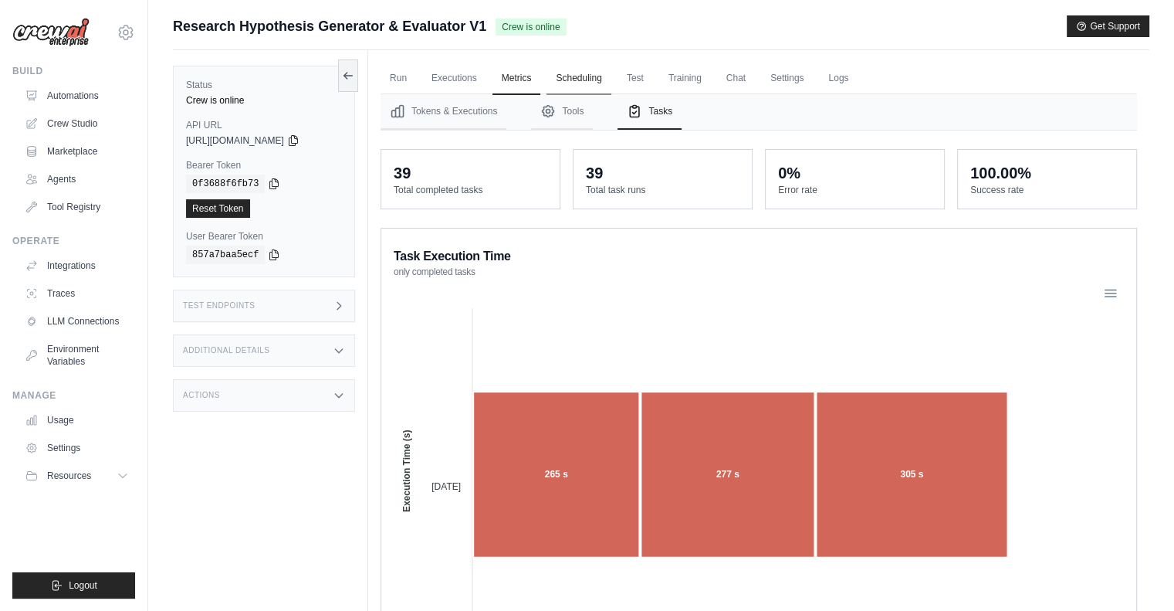
click at [597, 74] on link "Scheduling" at bounding box center [579, 79] width 64 height 32
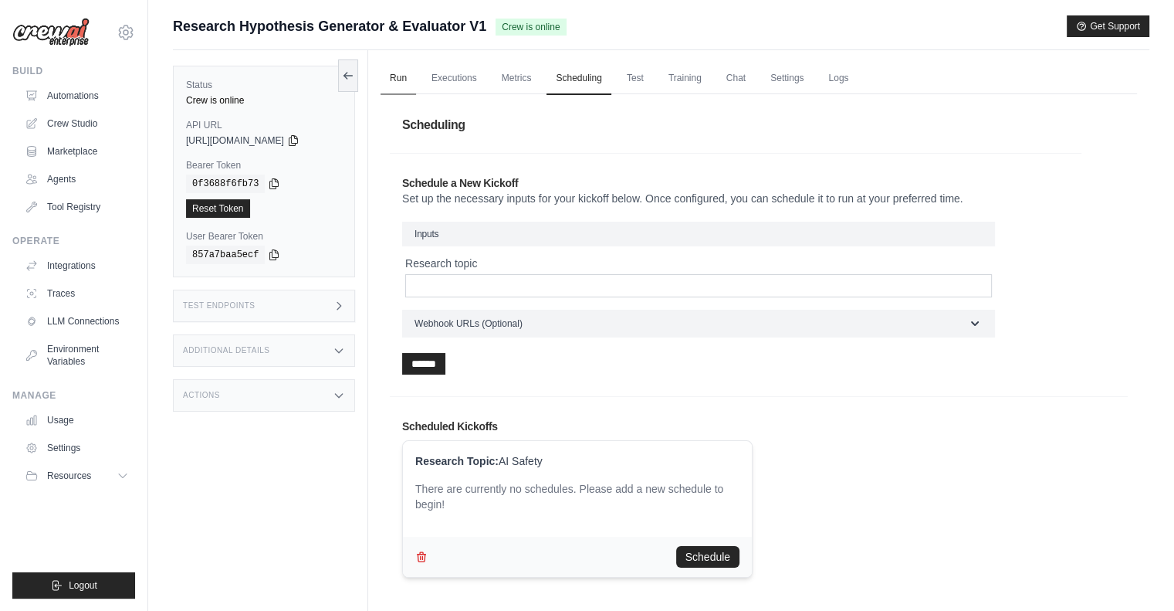
click at [415, 74] on link "Run" at bounding box center [399, 79] width 36 height 32
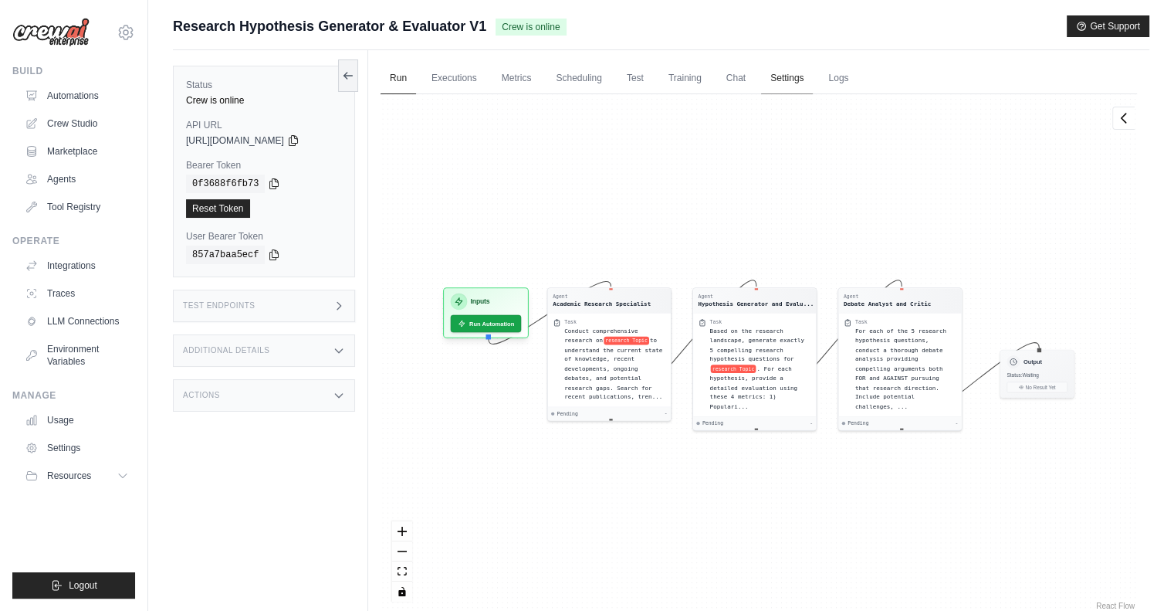
click at [804, 74] on link "Settings" at bounding box center [787, 79] width 52 height 32
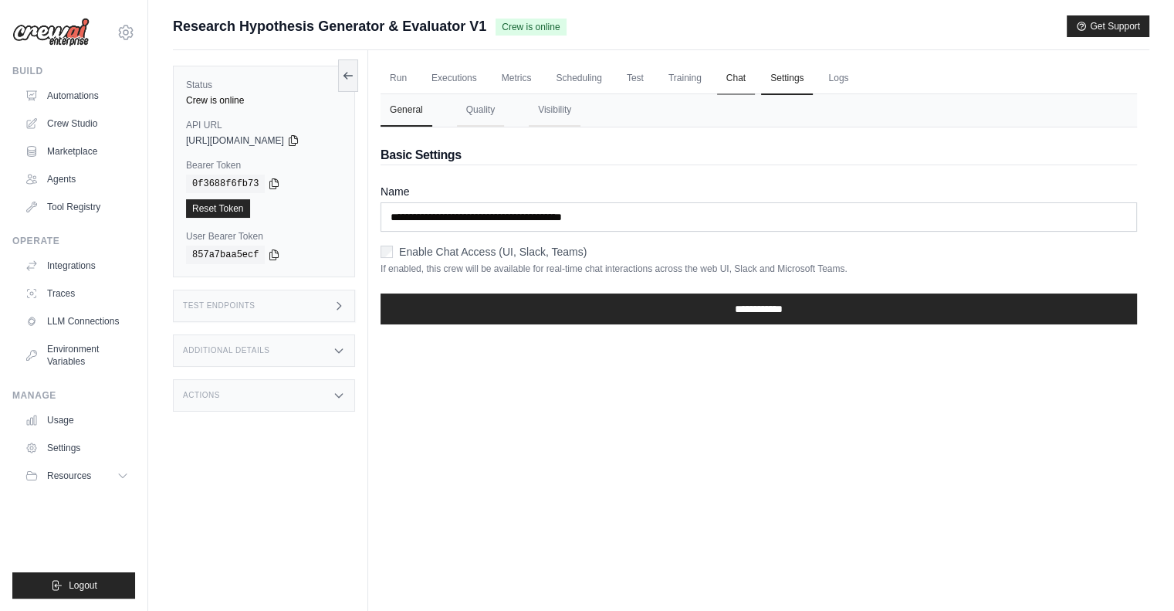
click at [755, 73] on link "Chat" at bounding box center [736, 79] width 38 height 32
click at [696, 77] on link "Training" at bounding box center [685, 79] width 52 height 32
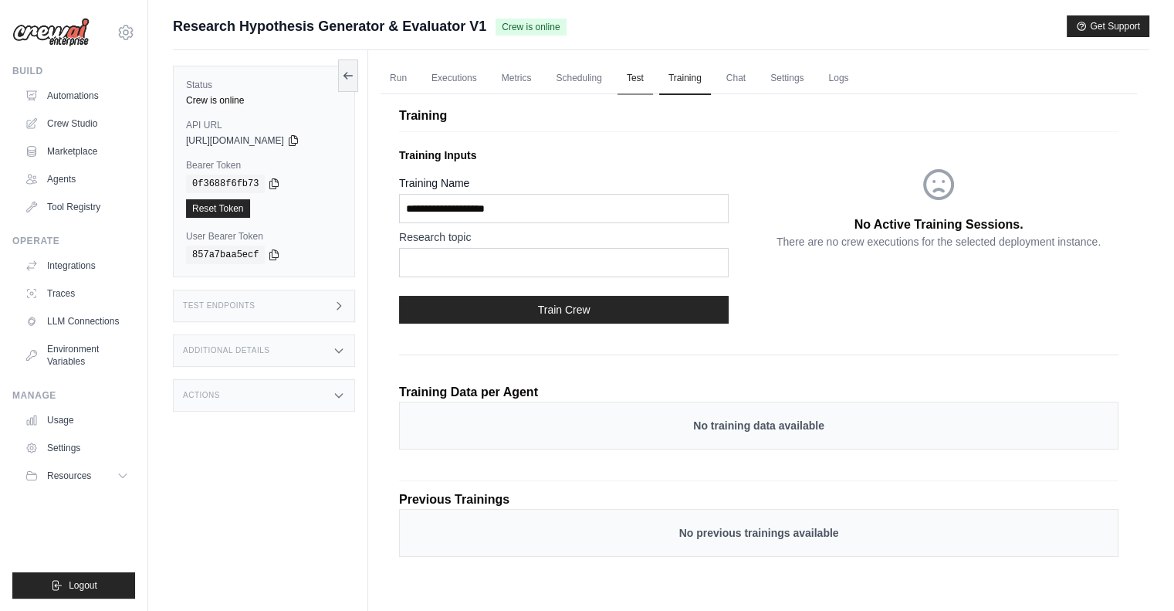
click at [642, 80] on link "Test" at bounding box center [636, 79] width 36 height 32
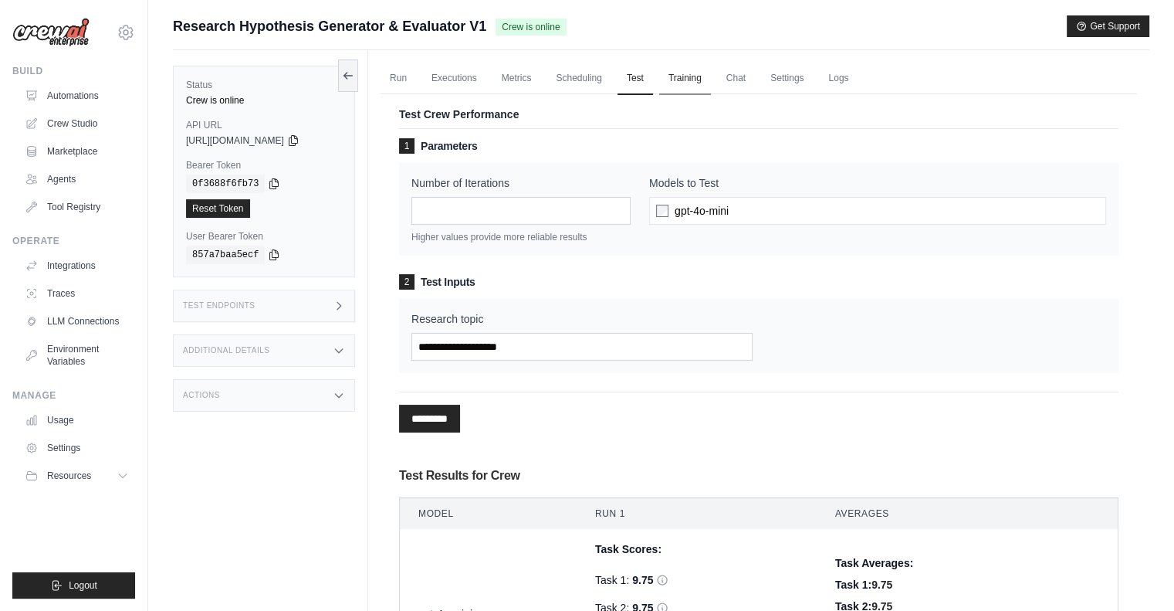
click at [711, 73] on link "Training" at bounding box center [685, 79] width 52 height 32
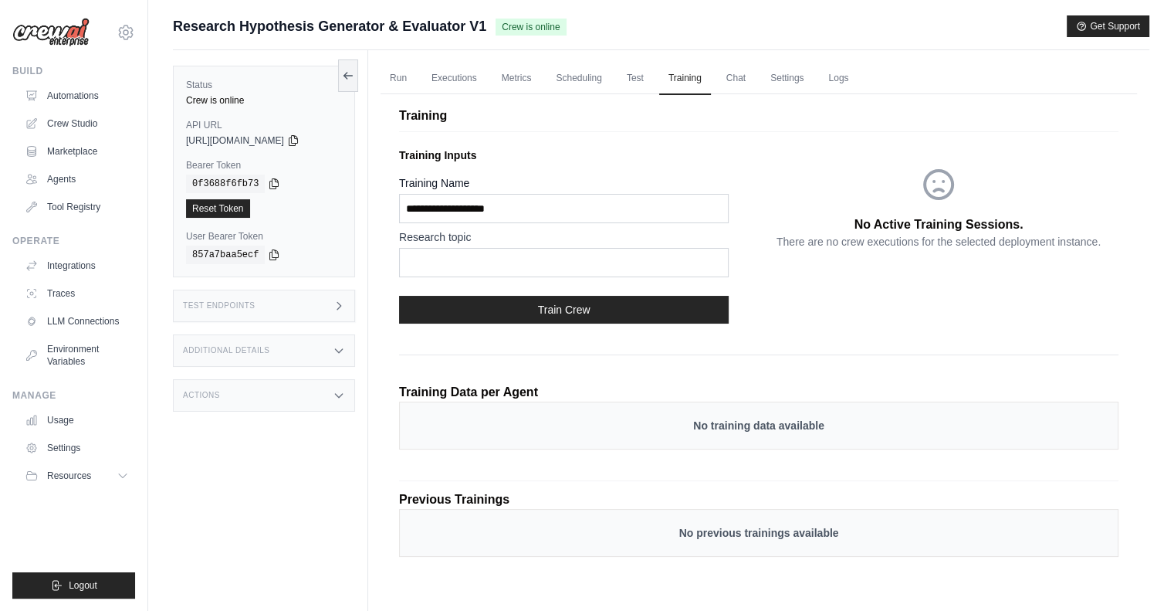
click at [772, 386] on div "Training Data per Agent" at bounding box center [759, 392] width 720 height 19
click at [755, 76] on link "Chat" at bounding box center [736, 79] width 38 height 32
click at [806, 78] on link "Settings" at bounding box center [787, 79] width 52 height 32
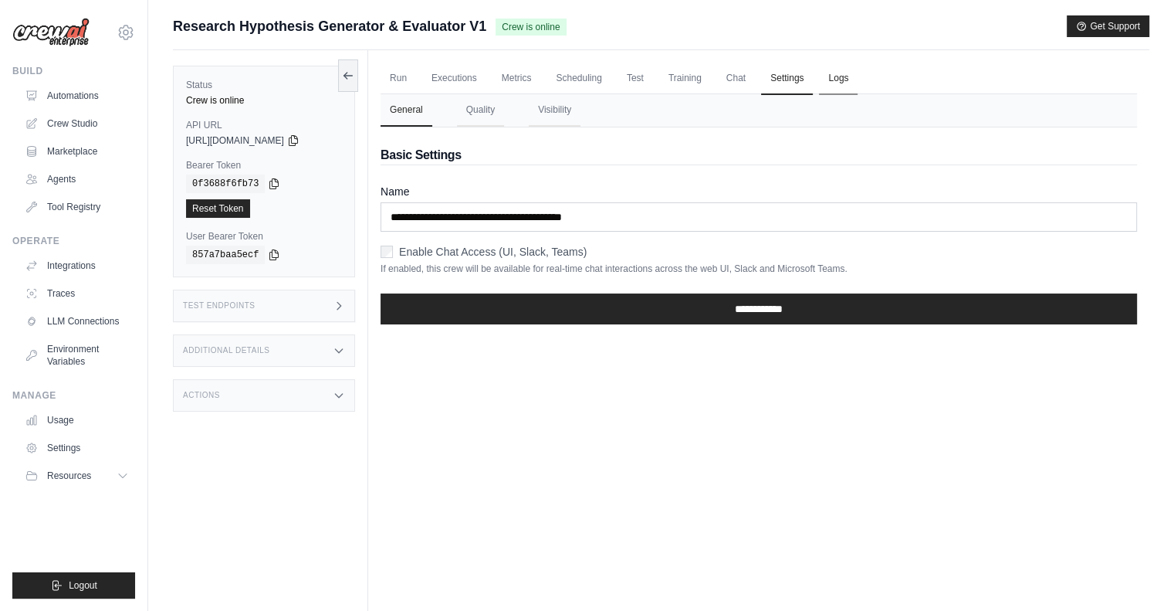
click at [858, 81] on link "Logs" at bounding box center [838, 79] width 39 height 32
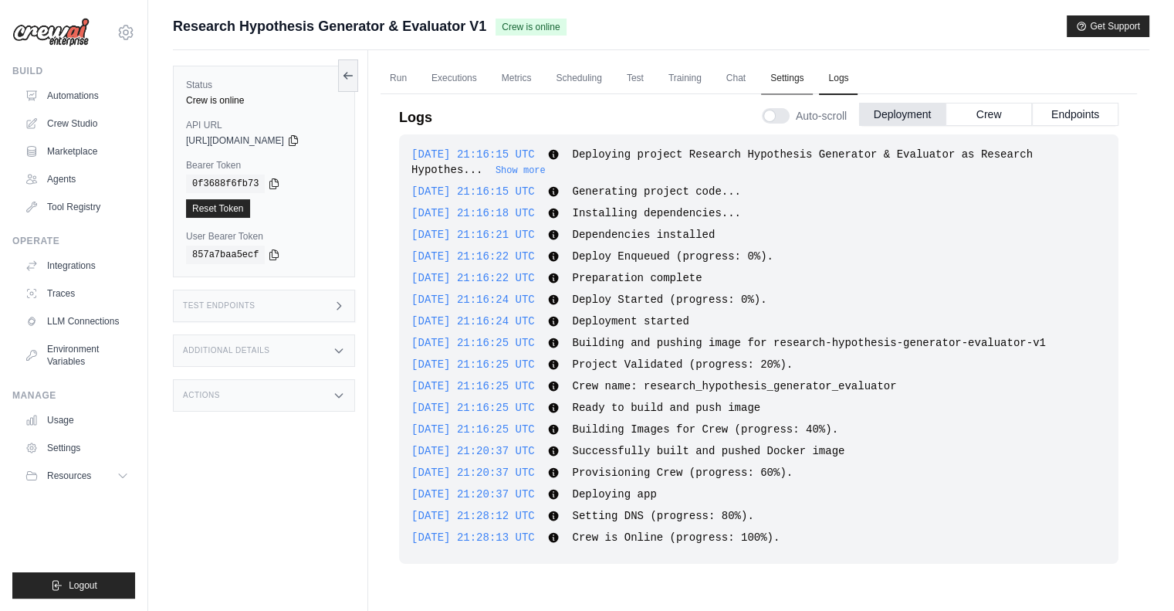
click at [812, 77] on link "Settings" at bounding box center [787, 79] width 52 height 32
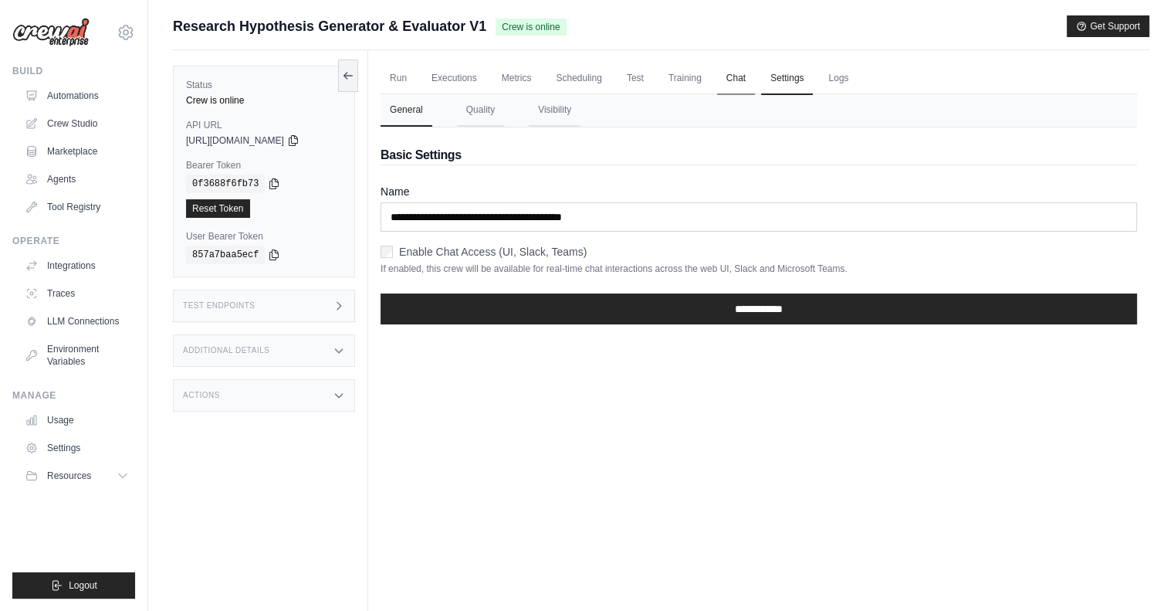
click at [755, 76] on link "Chat" at bounding box center [736, 79] width 38 height 32
click at [493, 109] on button "Quality" at bounding box center [480, 110] width 47 height 32
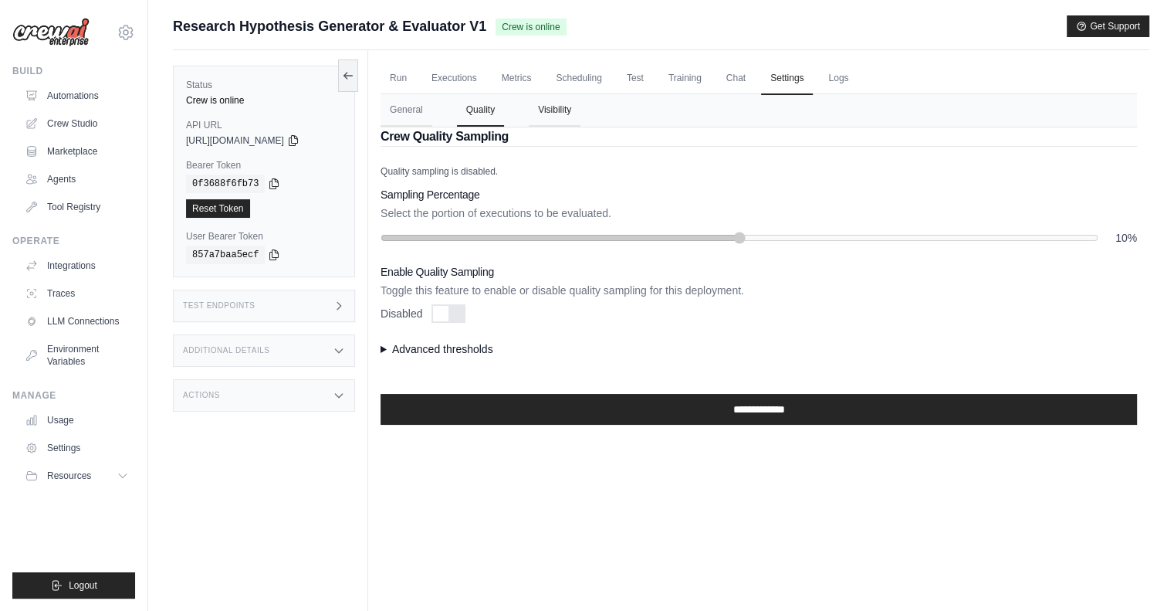
click at [571, 114] on button "Visibility" at bounding box center [555, 110] width 52 height 32
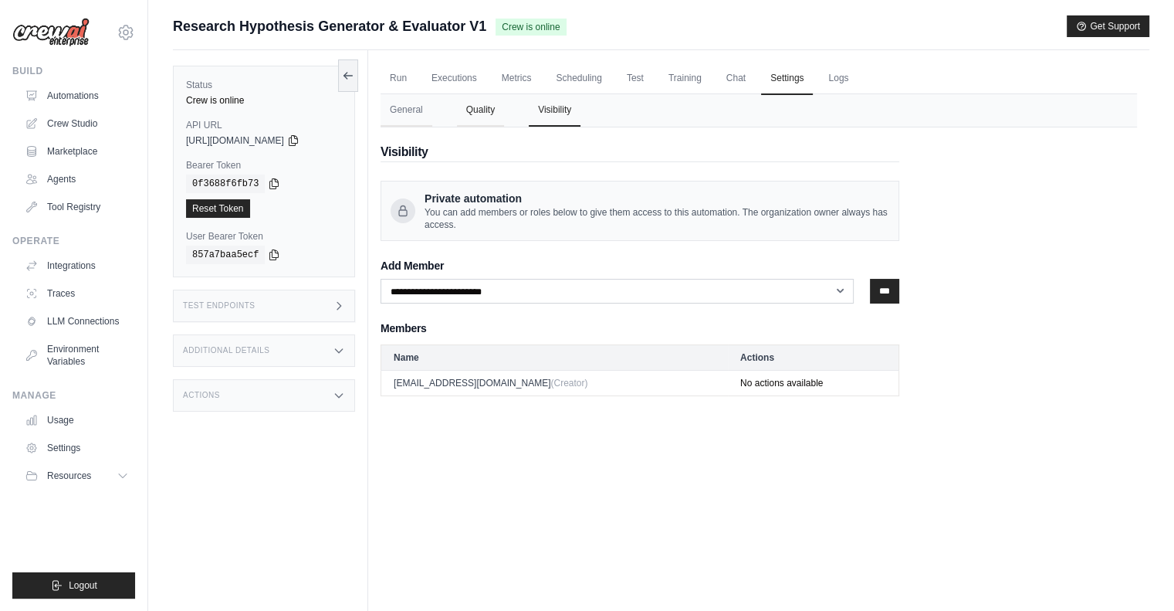
click at [486, 108] on button "Quality" at bounding box center [480, 110] width 47 height 32
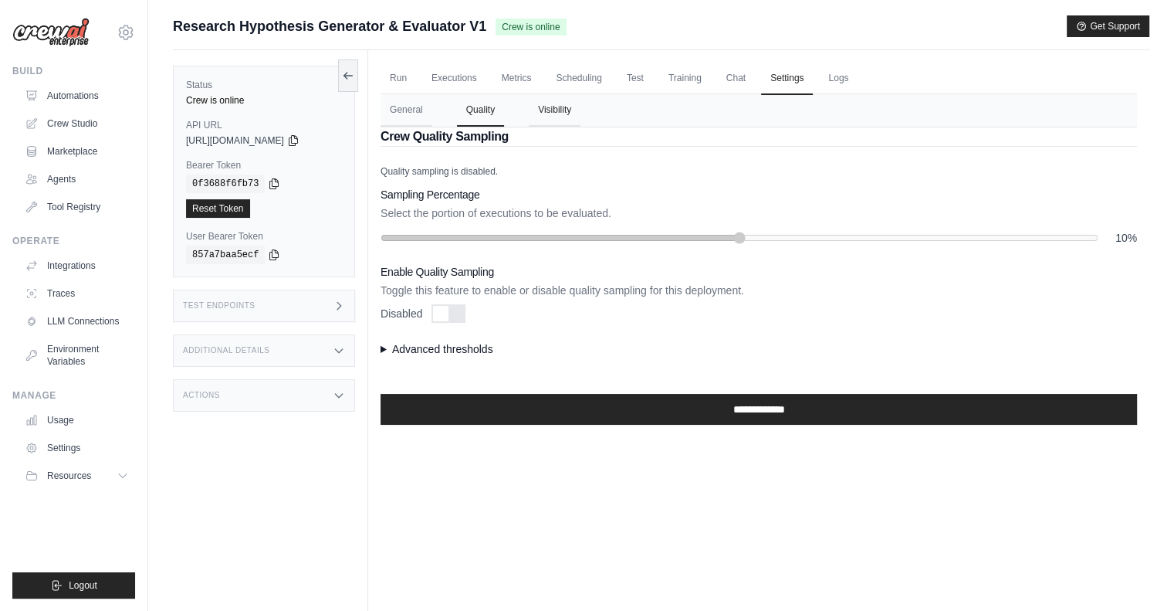
click at [568, 108] on button "Visibility" at bounding box center [555, 110] width 52 height 32
